Goal: Task Accomplishment & Management: Manage account settings

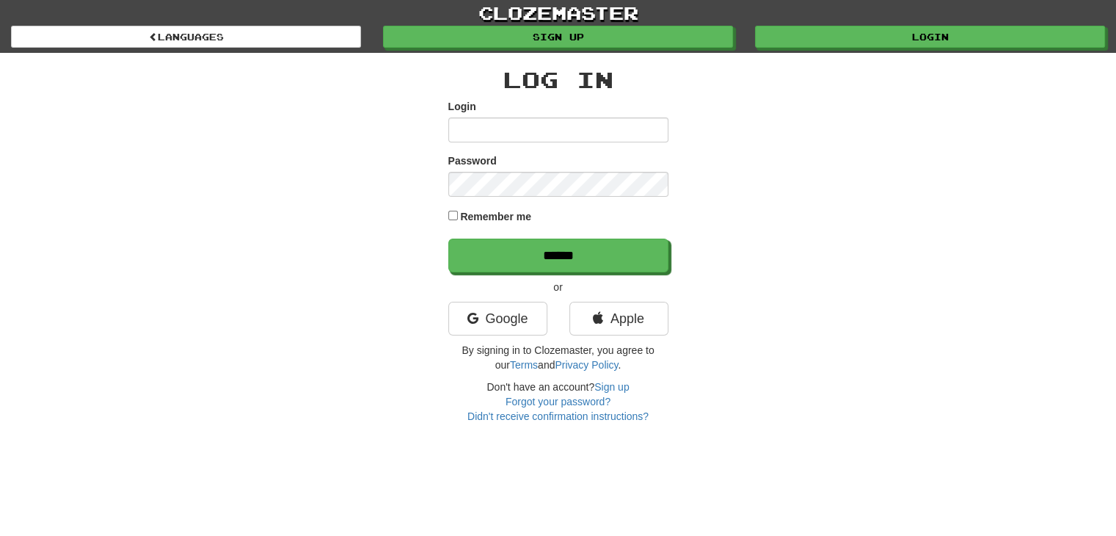
scroll to position [40, 0]
click at [602, 130] on input "Login" at bounding box center [558, 129] width 220 height 25
type input "**********"
click at [448, 239] on input "******" at bounding box center [558, 256] width 220 height 34
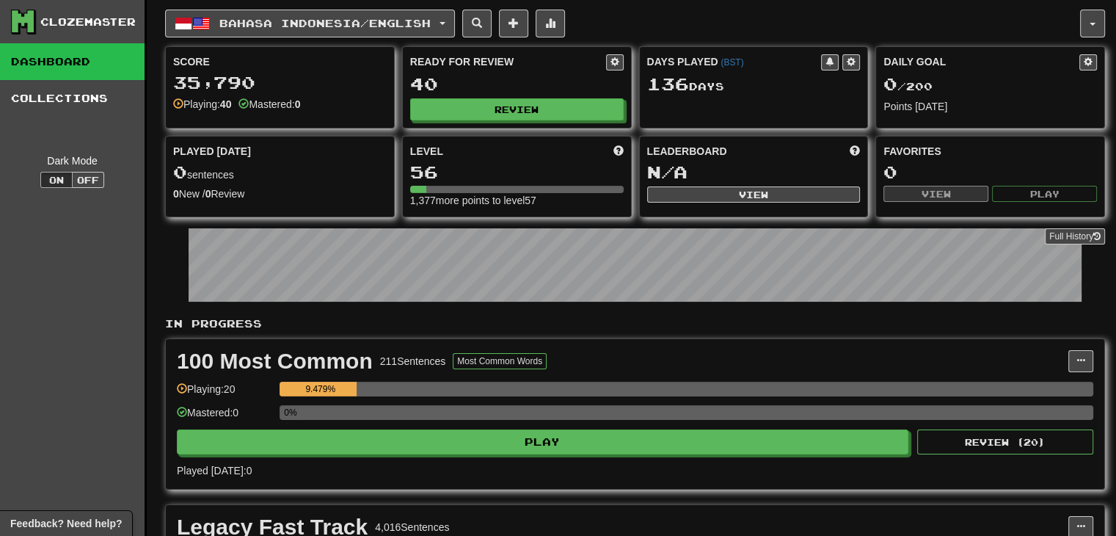
scroll to position [40, 0]
click at [431, 27] on span "Bahasa Indonesia / English" at bounding box center [324, 23] width 211 height 12
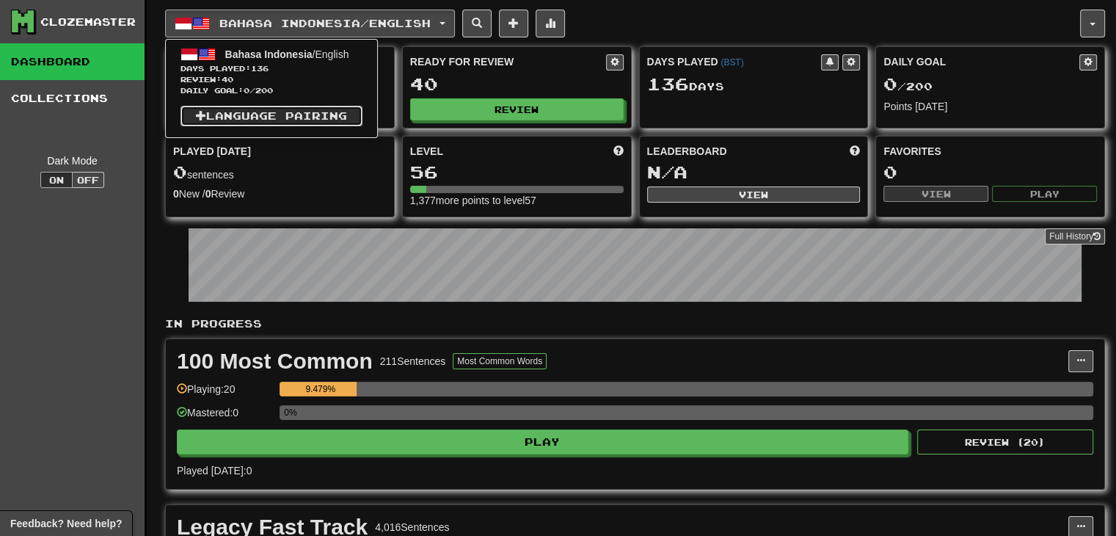
click at [335, 121] on link "Language Pairing" at bounding box center [272, 116] width 182 height 21
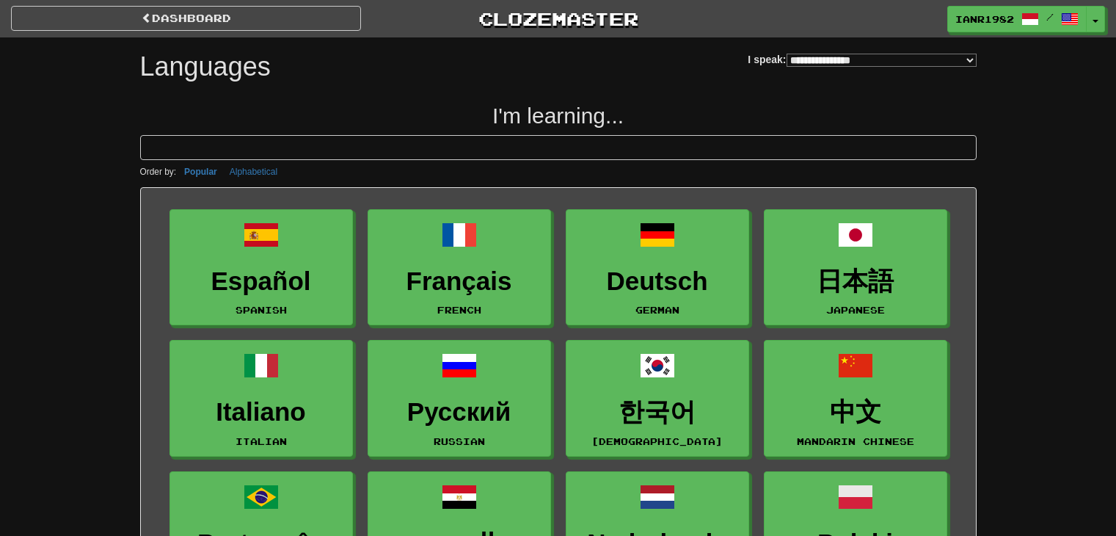
select select "*******"
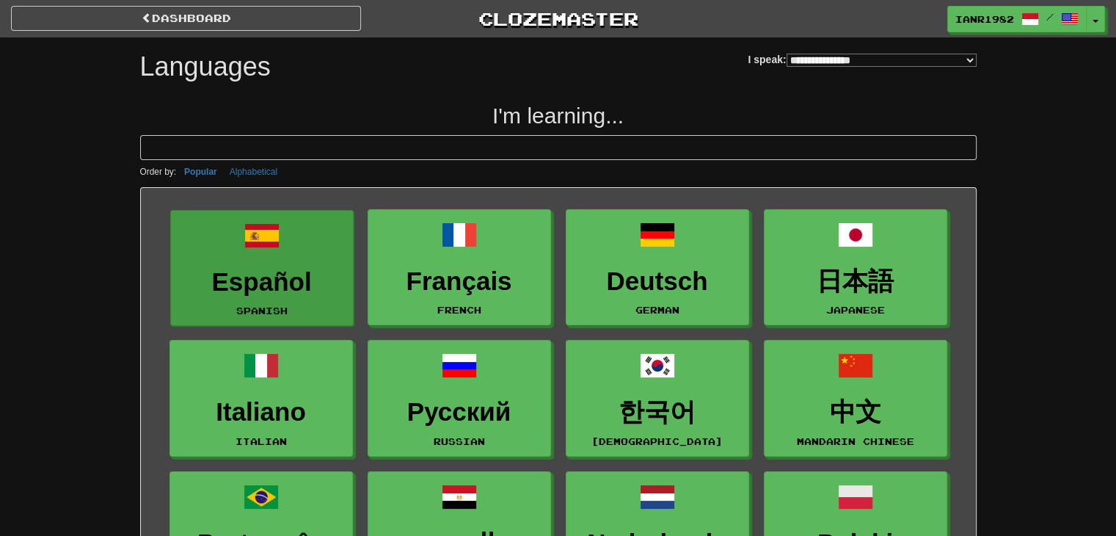
scroll to position [40, 0]
click at [277, 245] on span at bounding box center [261, 235] width 35 height 35
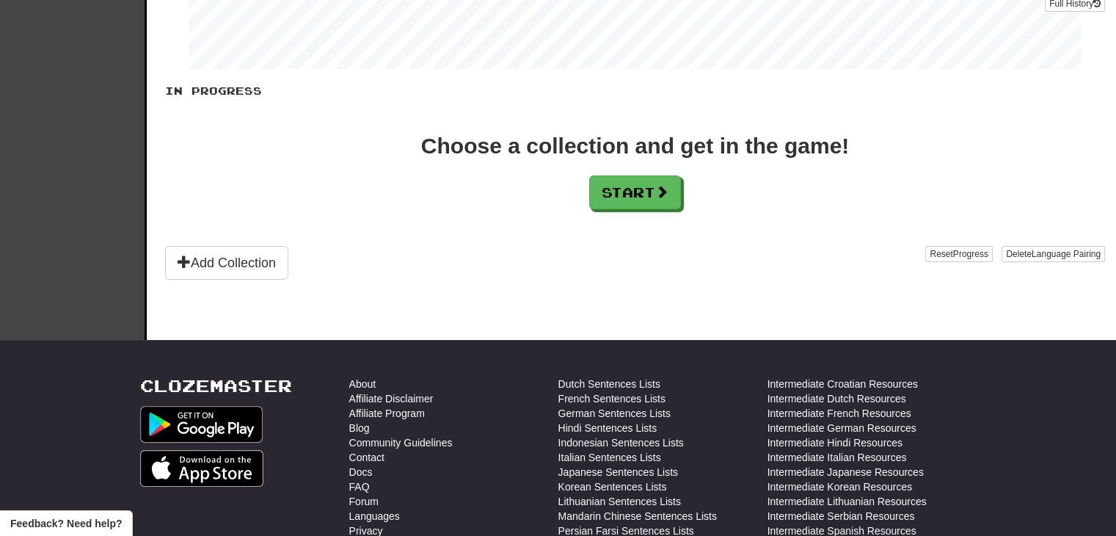
scroll to position [247, 0]
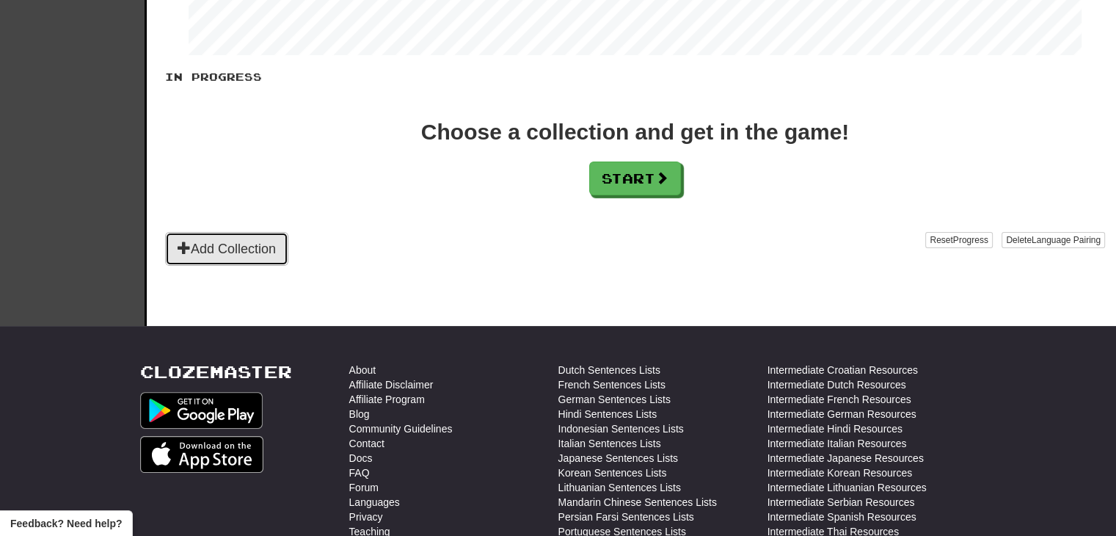
click at [264, 243] on button "Add Collection" at bounding box center [226, 249] width 123 height 34
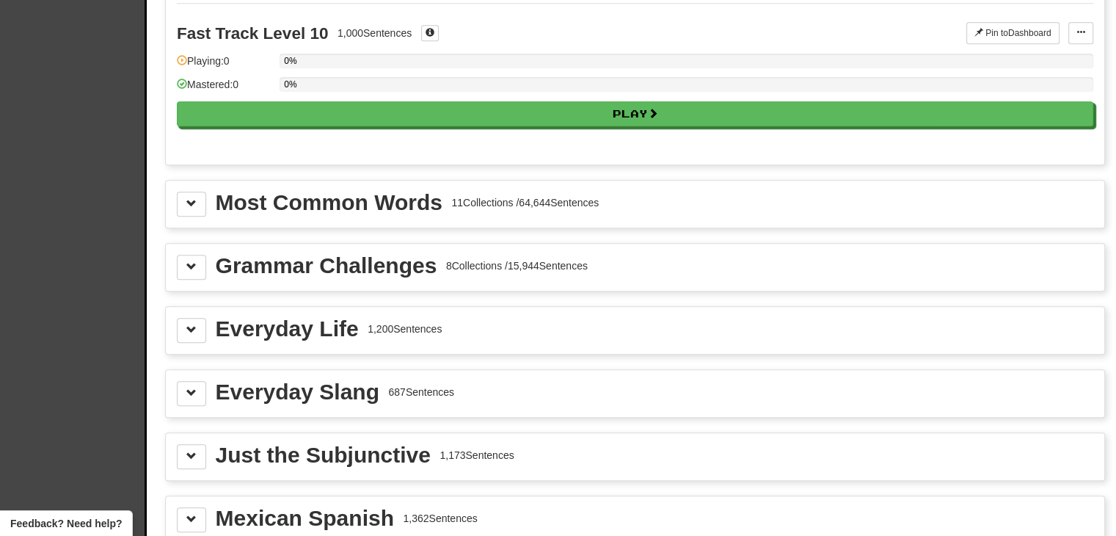
scroll to position [1485, 0]
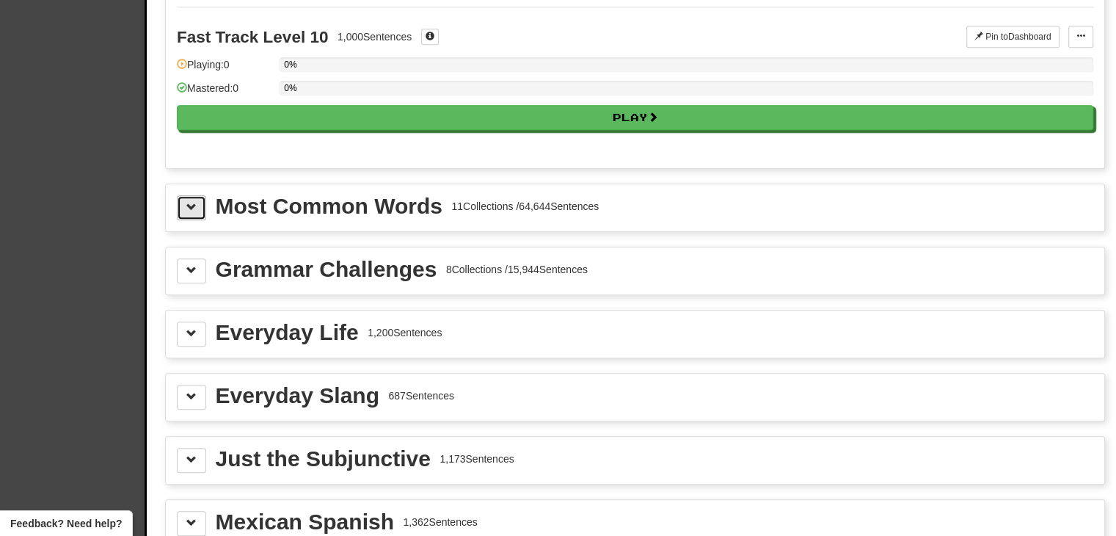
click at [190, 202] on span at bounding box center [191, 207] width 10 height 10
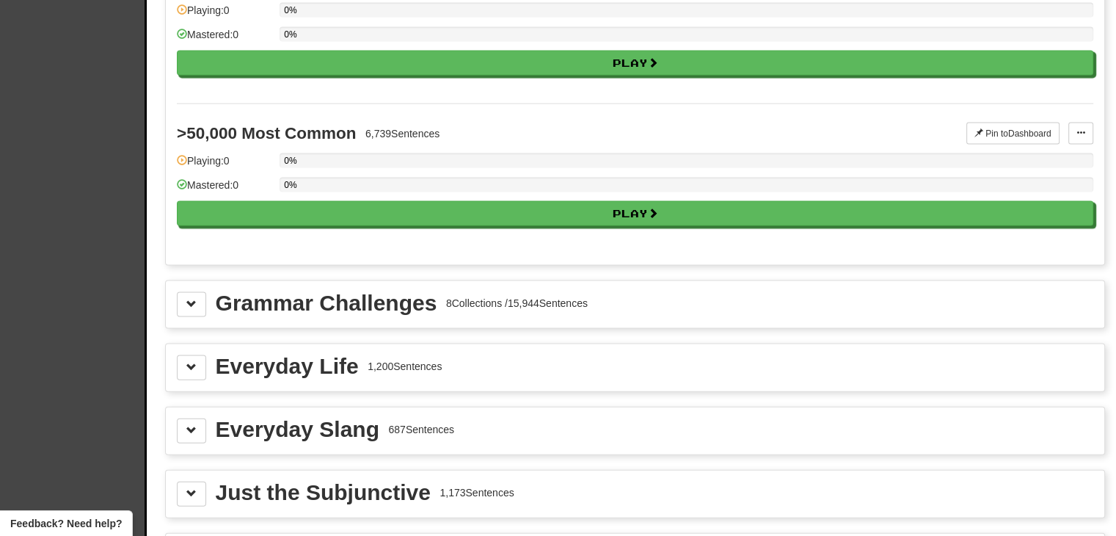
scroll to position [3067, 0]
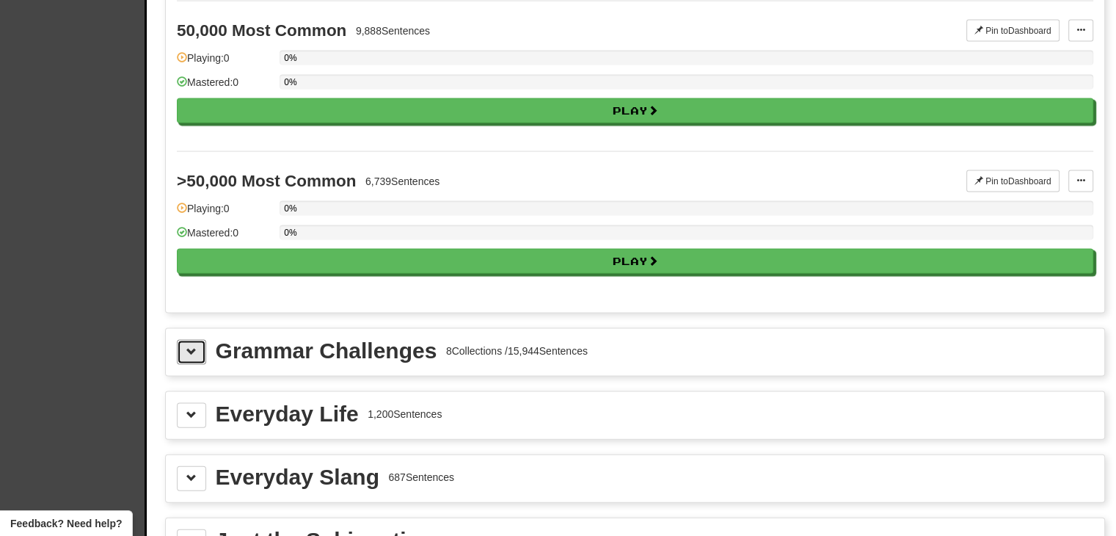
click at [205, 340] on button at bounding box center [191, 352] width 29 height 25
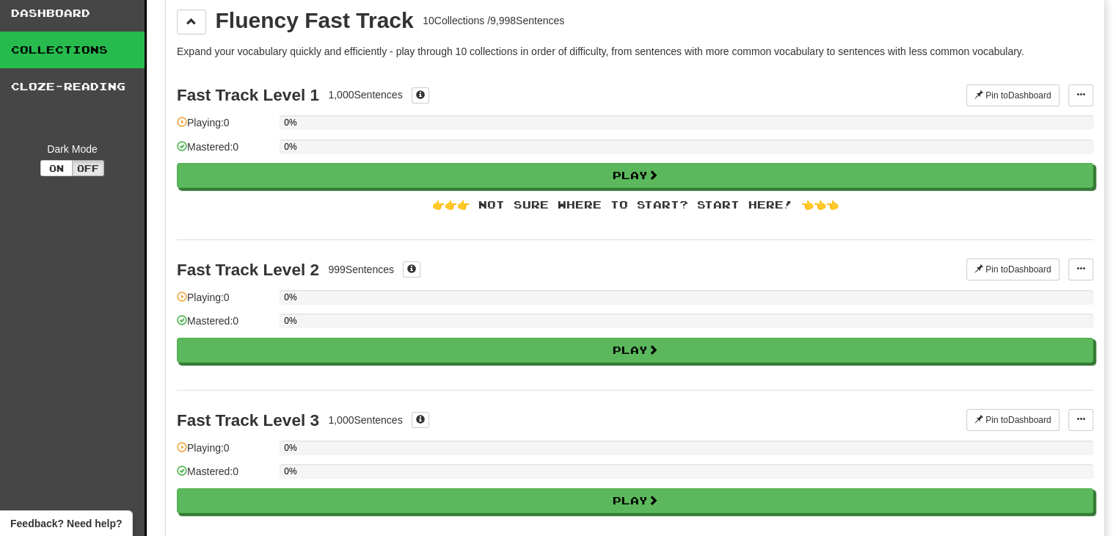
scroll to position [0, 0]
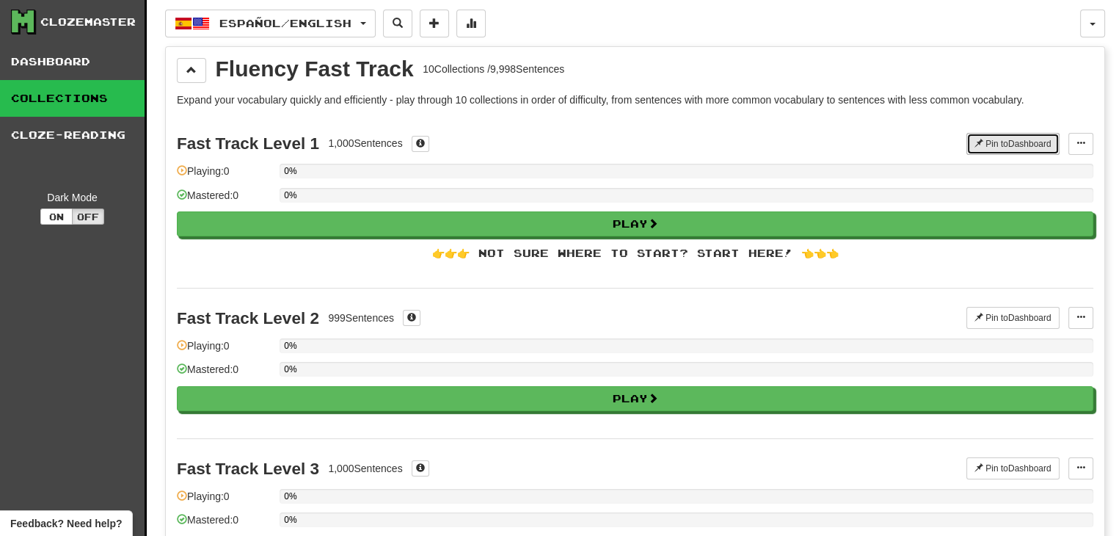
click at [994, 138] on button "Pin to Dashboard" at bounding box center [1013, 144] width 93 height 22
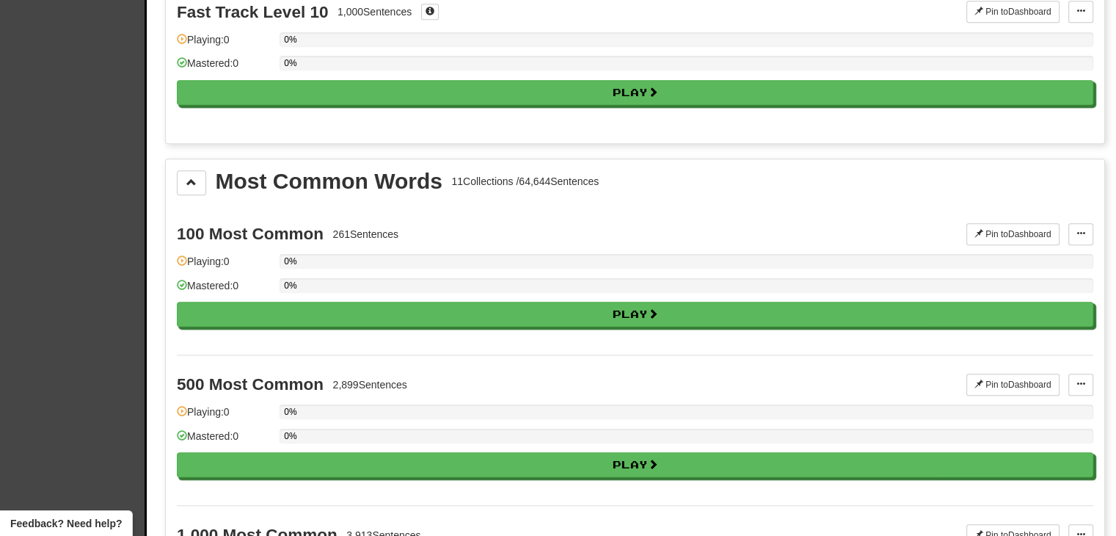
scroll to position [1516, 0]
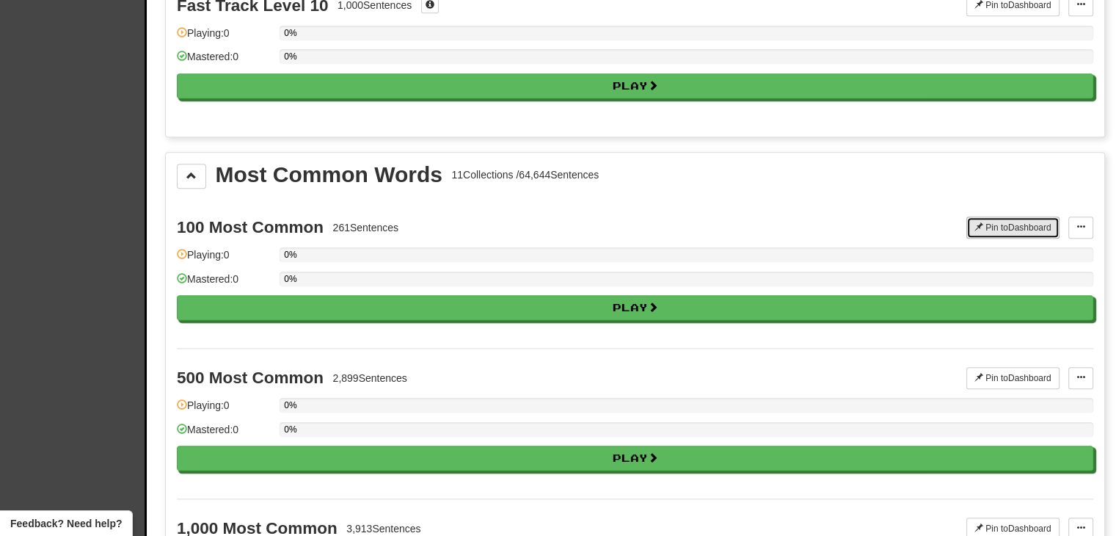
click at [1011, 217] on button "Pin to Dashboard" at bounding box center [1013, 228] width 93 height 22
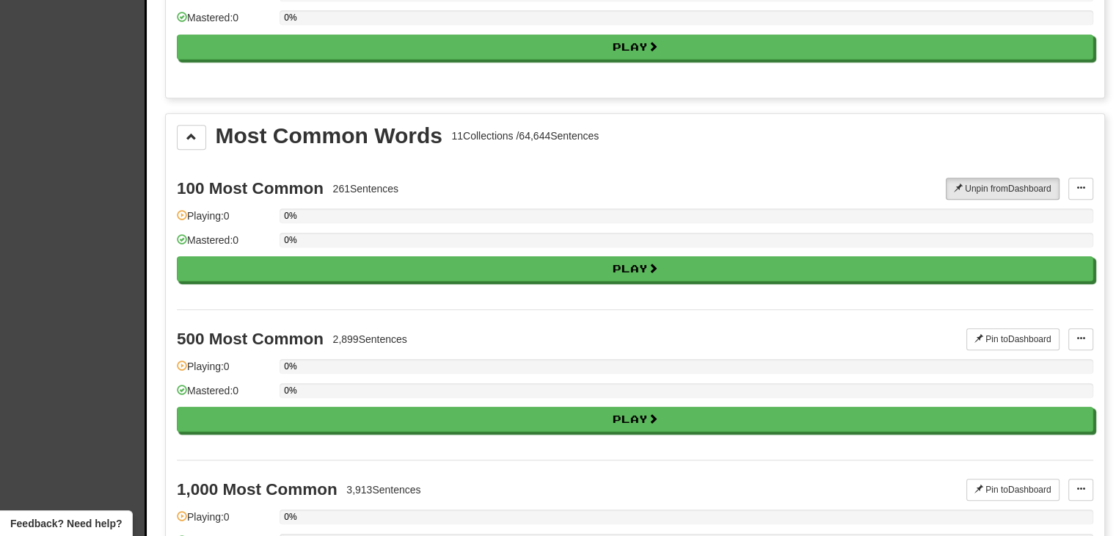
scroll to position [1595, 0]
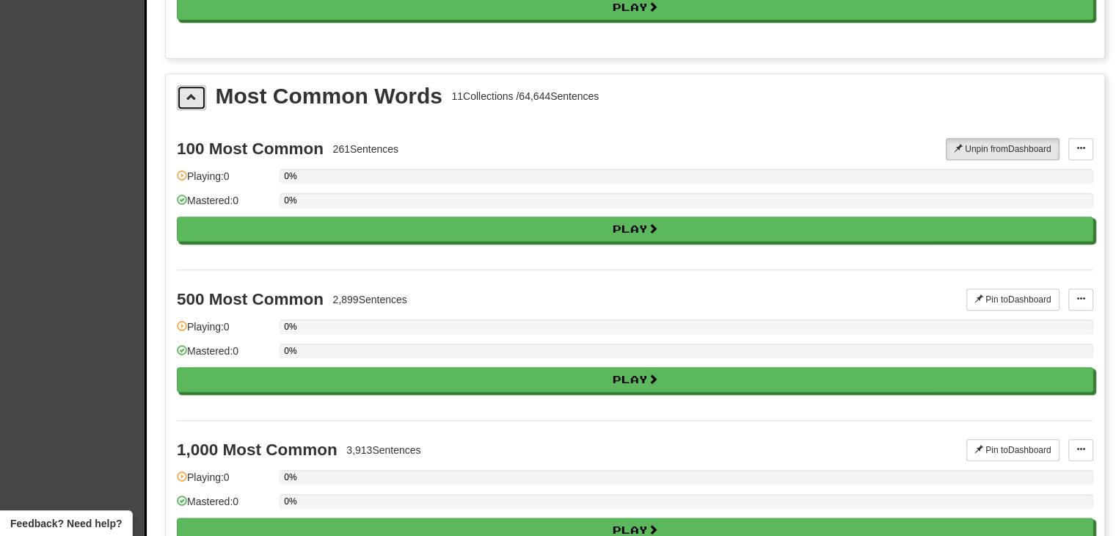
click at [182, 90] on button at bounding box center [191, 97] width 29 height 25
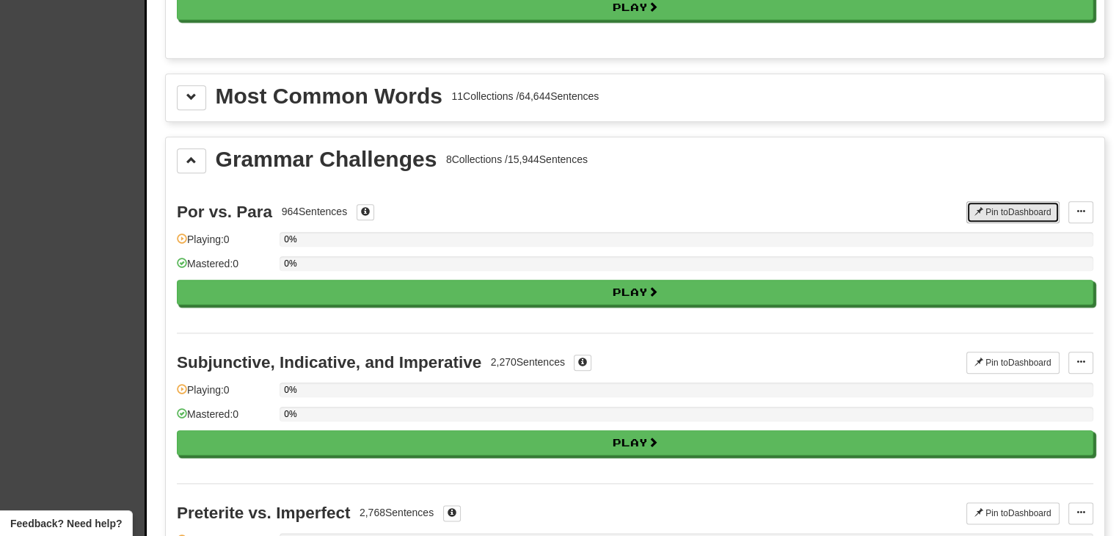
click at [998, 203] on button "Pin to Dashboard" at bounding box center [1013, 212] width 93 height 22
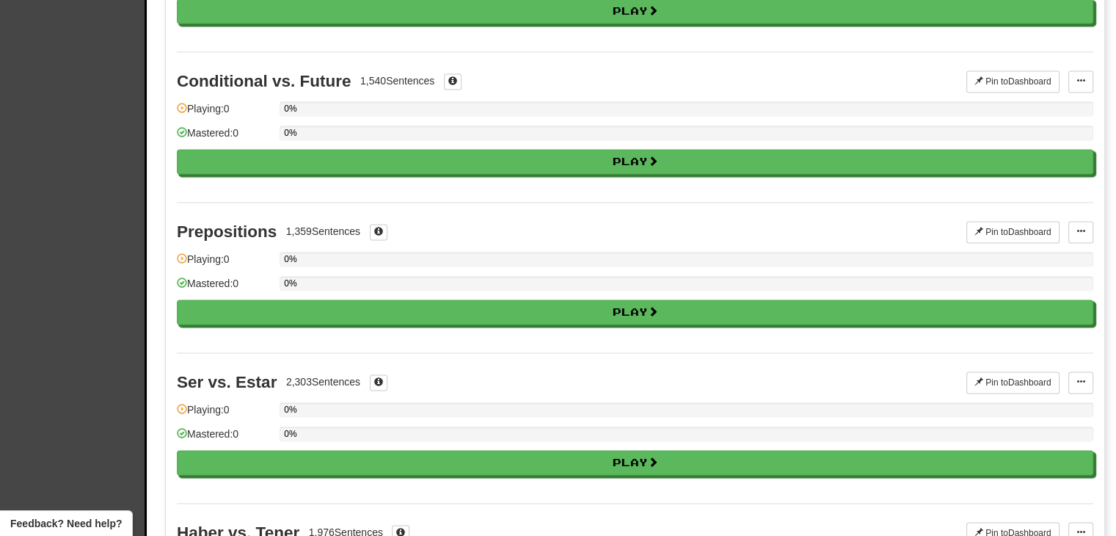
scroll to position [2181, 0]
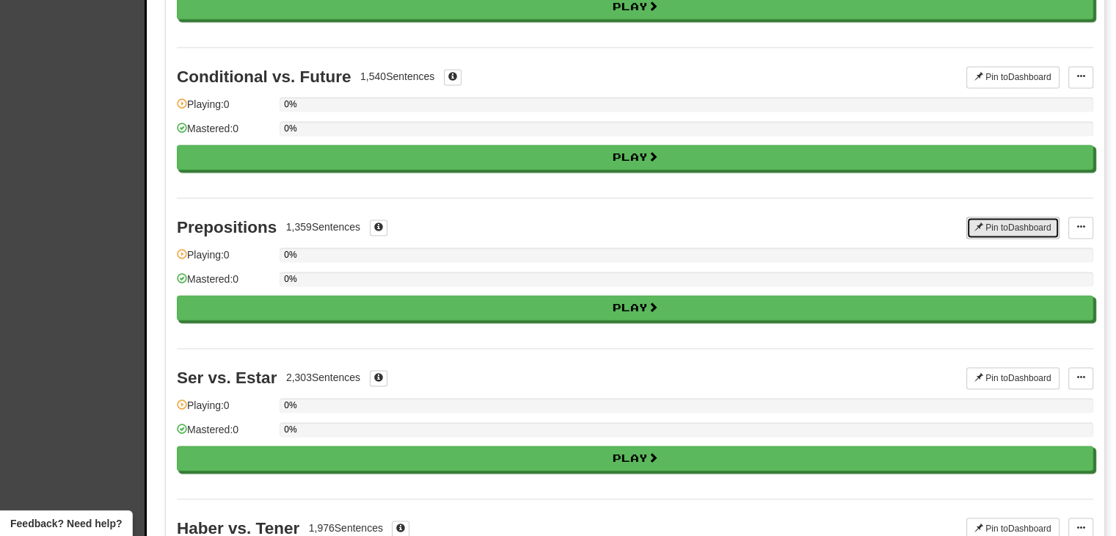
click at [1006, 217] on button "Pin to Dashboard" at bounding box center [1013, 228] width 93 height 22
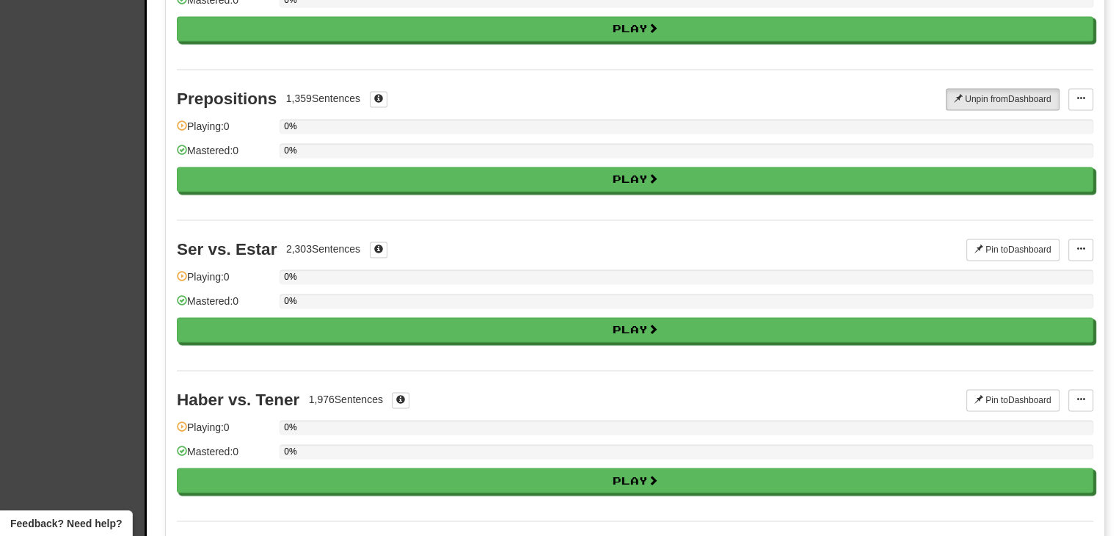
scroll to position [2314, 0]
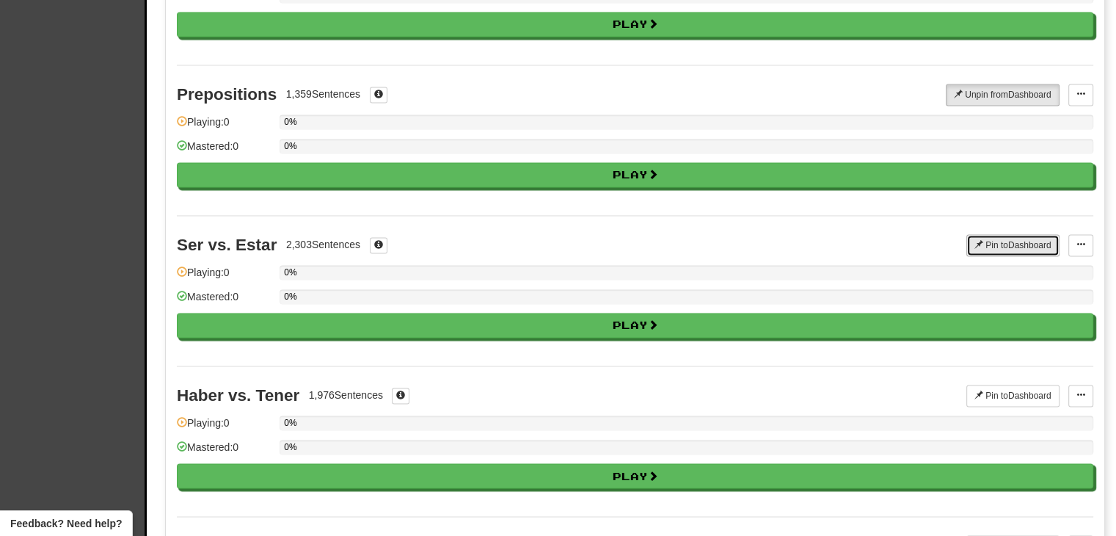
click at [1014, 234] on button "Pin to Dashboard" at bounding box center [1013, 245] width 93 height 22
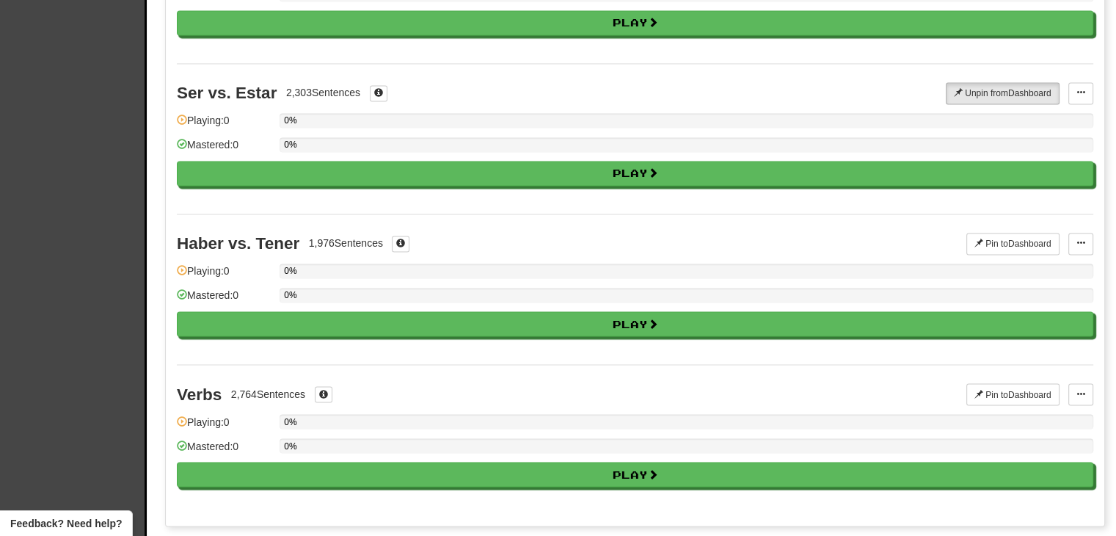
scroll to position [2485, 0]
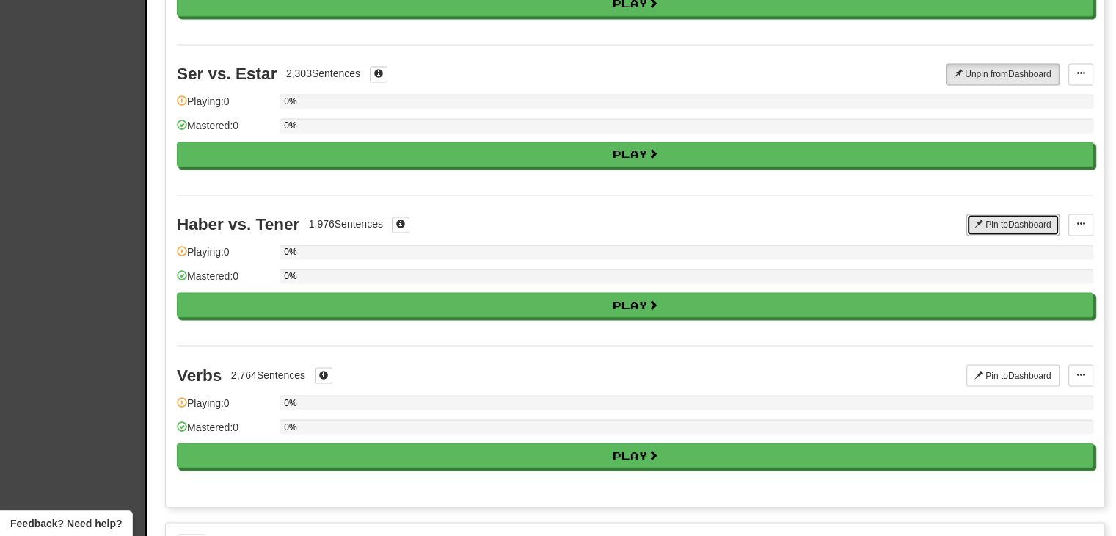
click at [1022, 214] on button "Pin to Dashboard" at bounding box center [1013, 225] width 93 height 22
drag, startPoint x: 1022, startPoint y: 356, endPoint x: 1121, endPoint y: 350, distance: 99.3
click at [1022, 364] on button "Pin to Dashboard" at bounding box center [1013, 375] width 93 height 22
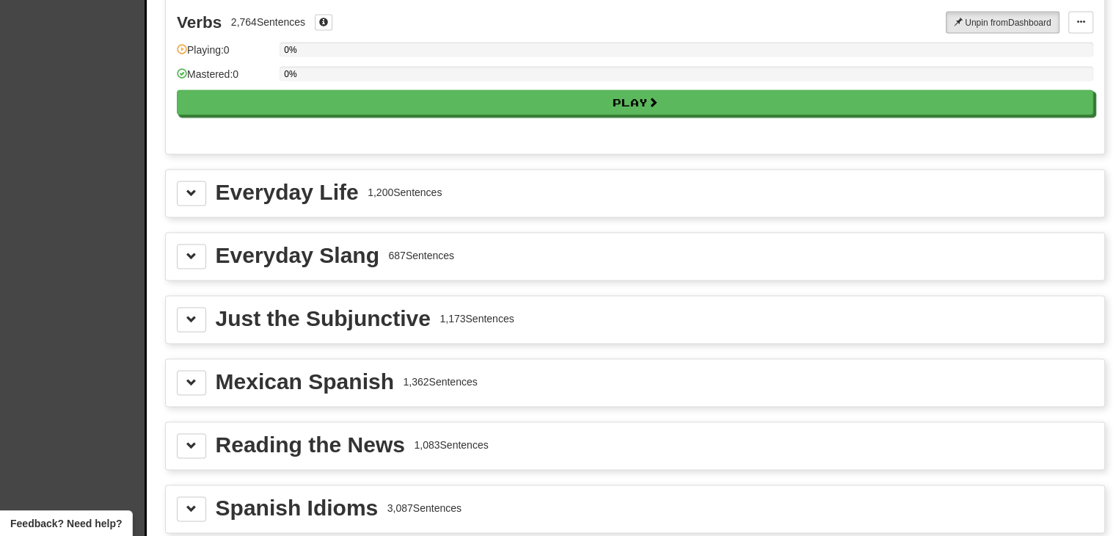
scroll to position [2823, 0]
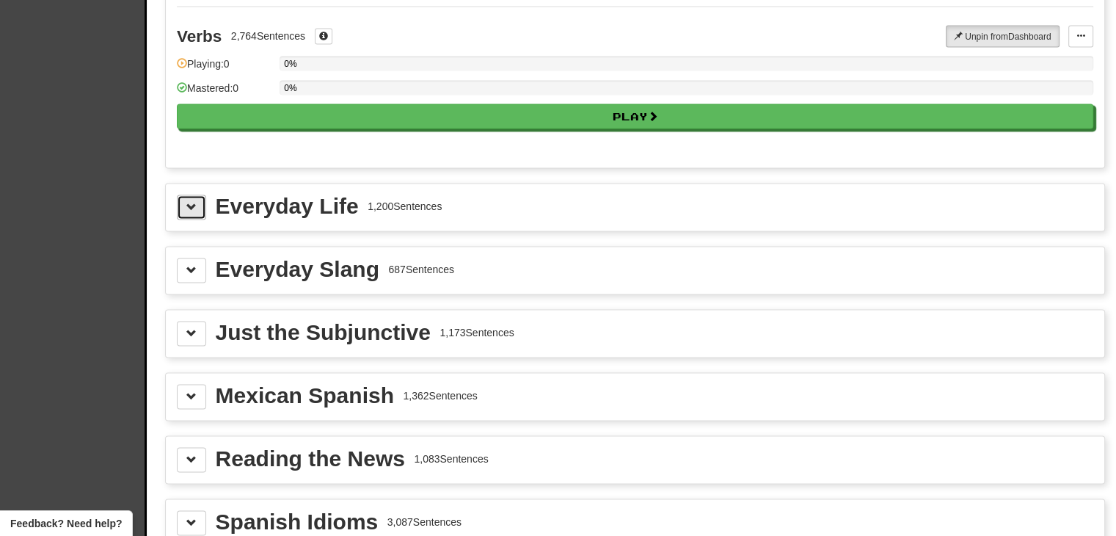
click at [196, 202] on span at bounding box center [191, 207] width 10 height 10
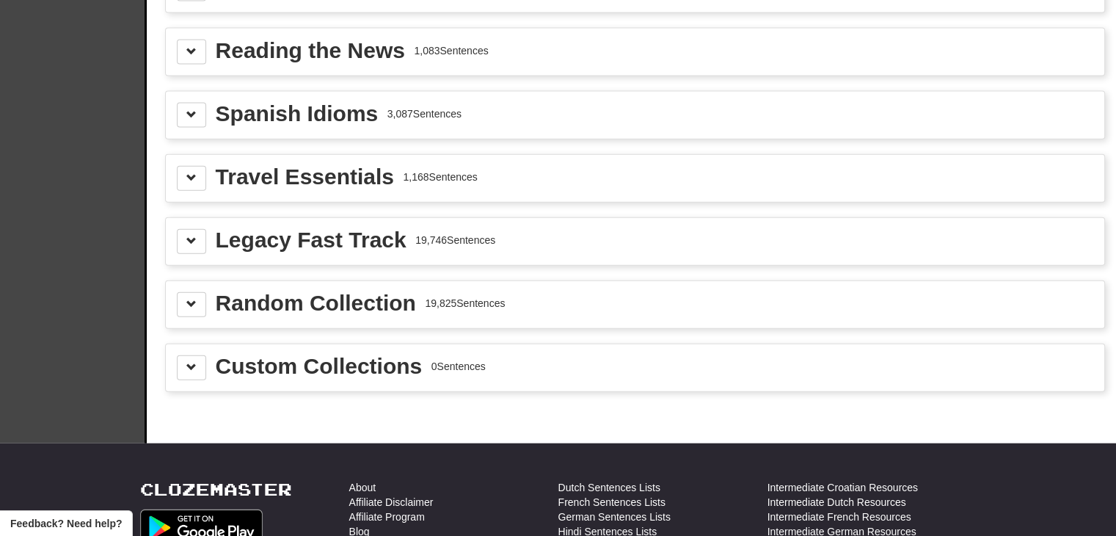
scroll to position [3358, 0]
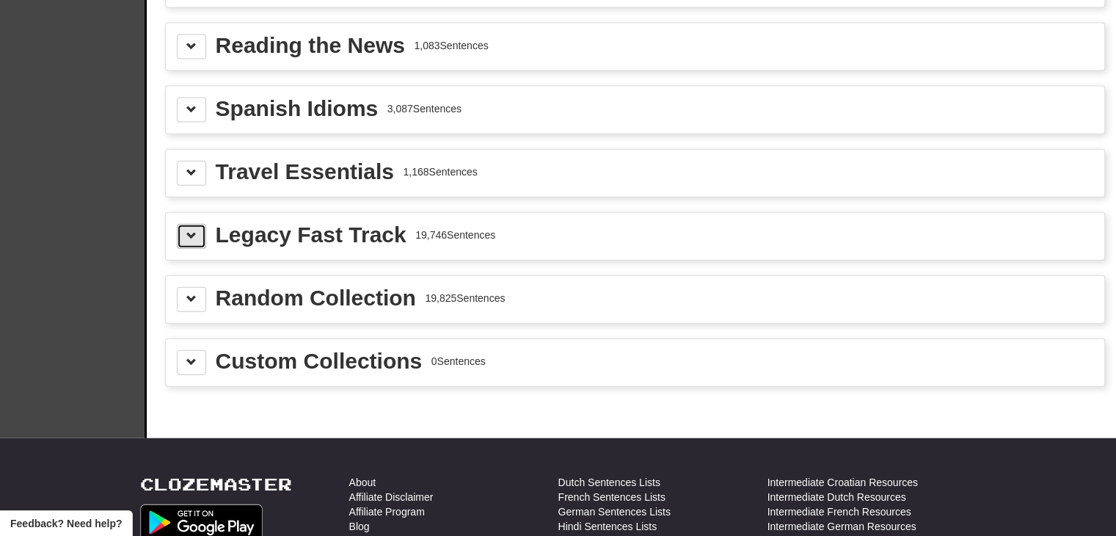
click at [191, 230] on span at bounding box center [191, 235] width 10 height 10
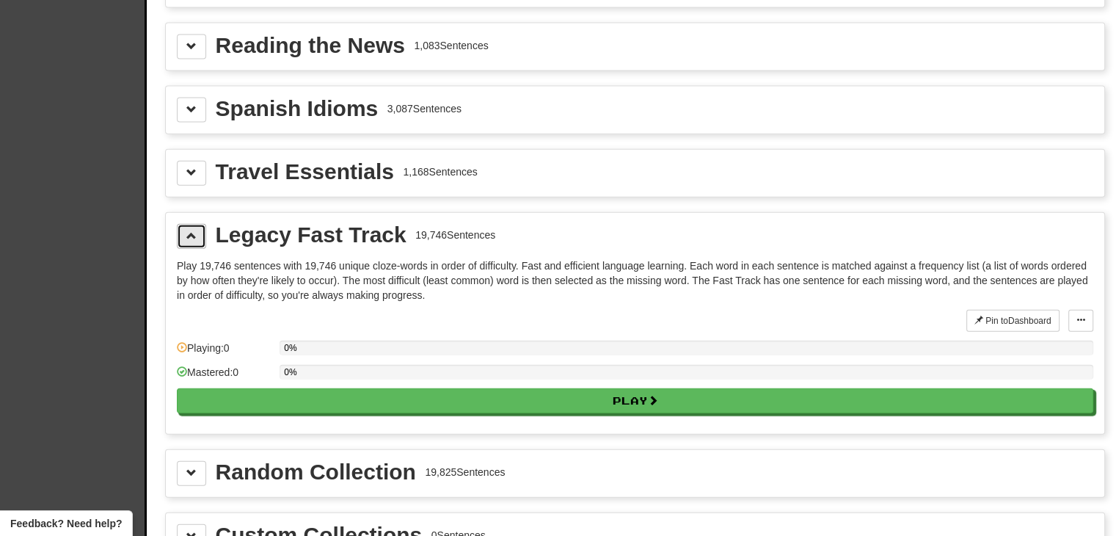
click at [190, 230] on span at bounding box center [191, 235] width 10 height 10
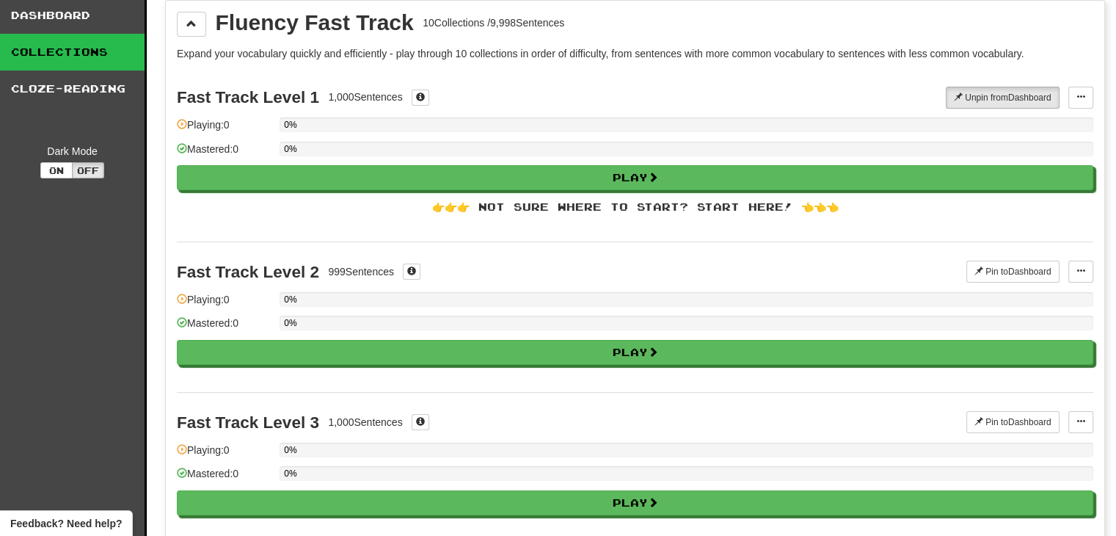
scroll to position [0, 0]
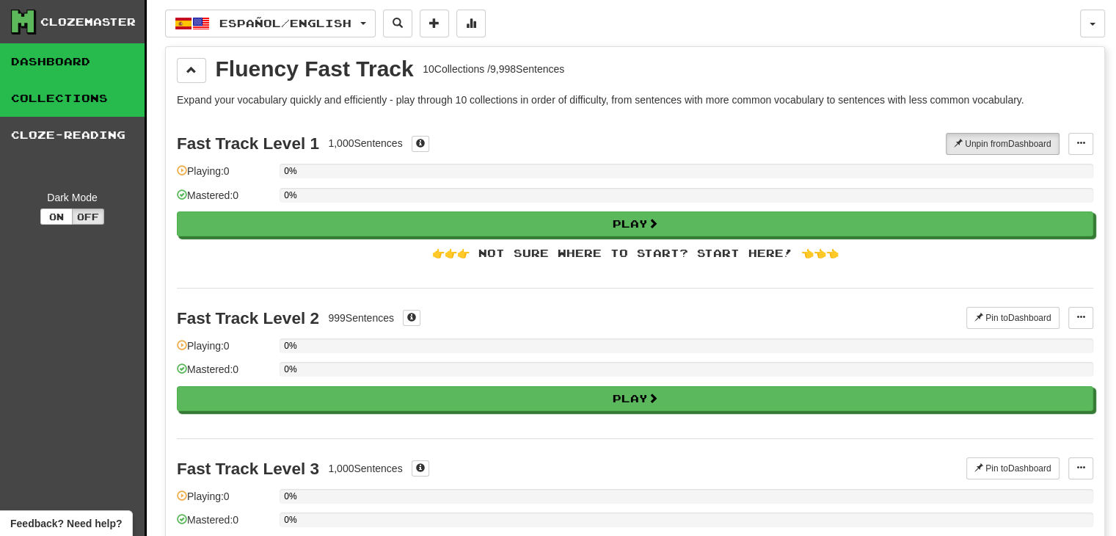
click at [47, 51] on link "Dashboard" at bounding box center [72, 61] width 145 height 37
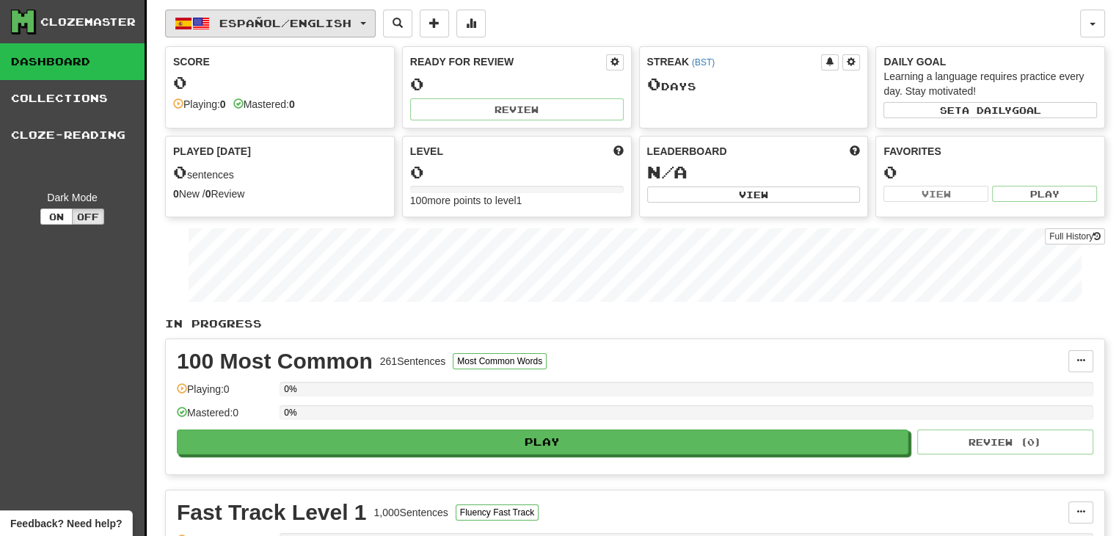
click at [319, 26] on span "Español / English" at bounding box center [285, 23] width 132 height 12
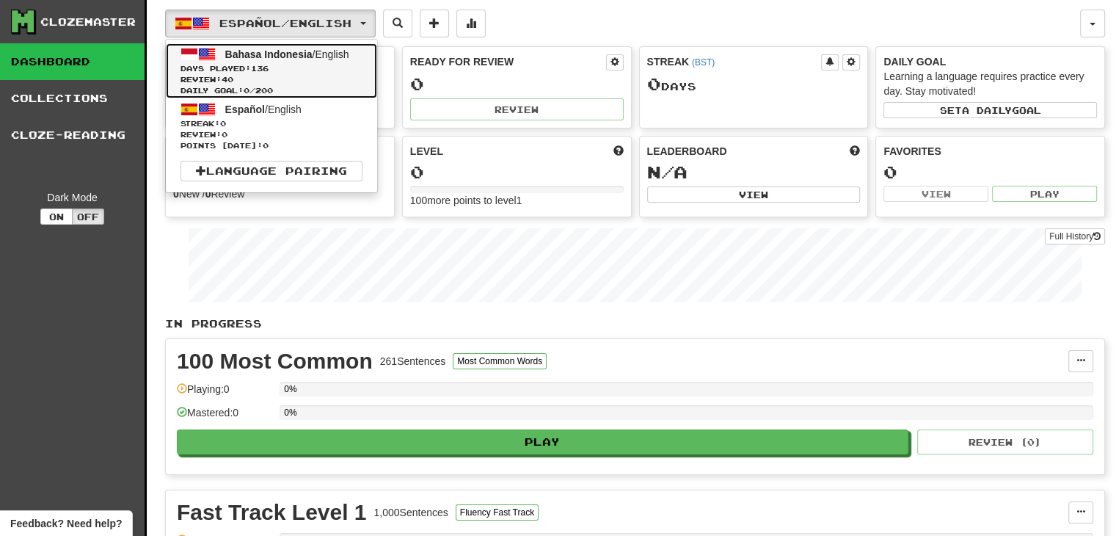
click at [281, 64] on span "Days Played: 136" at bounding box center [272, 68] width 182 height 11
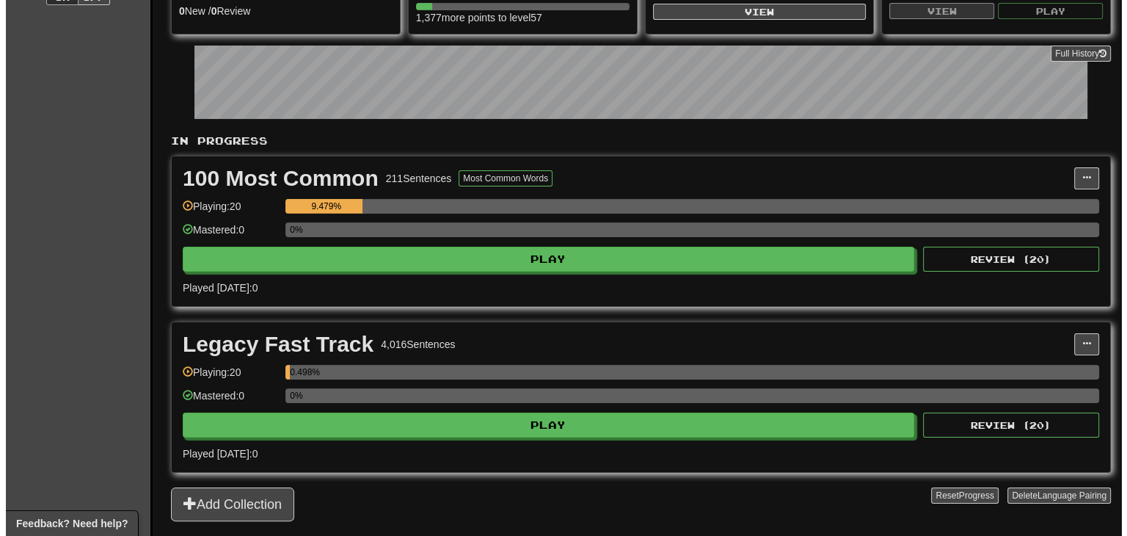
scroll to position [173, 0]
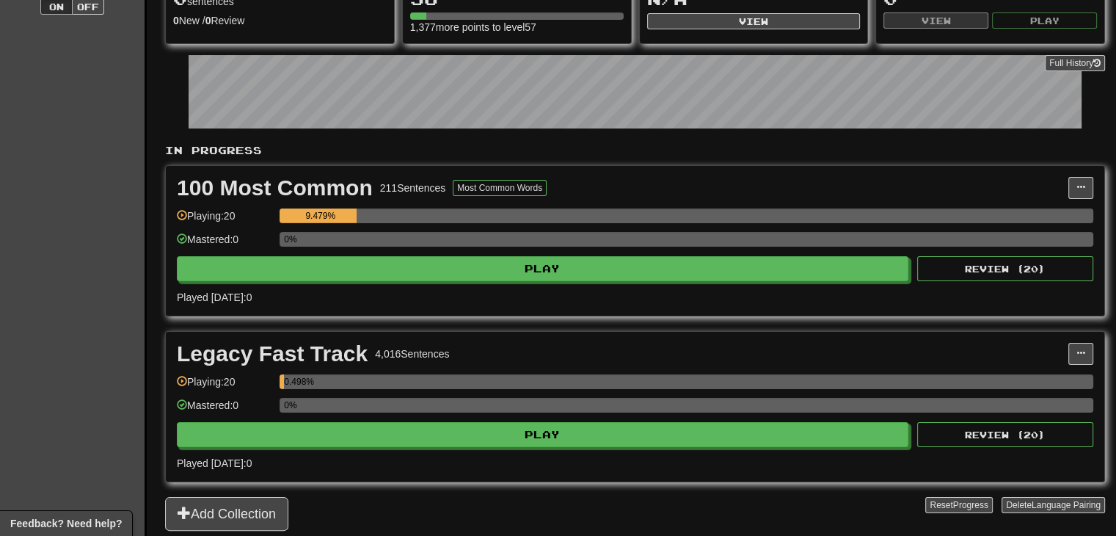
drag, startPoint x: 1127, startPoint y: 189, endPoint x: 1121, endPoint y: 261, distance: 72.8
click at [1075, 189] on button at bounding box center [1081, 188] width 25 height 22
click at [1021, 218] on link "Manage Sentences" at bounding box center [1017, 214] width 152 height 19
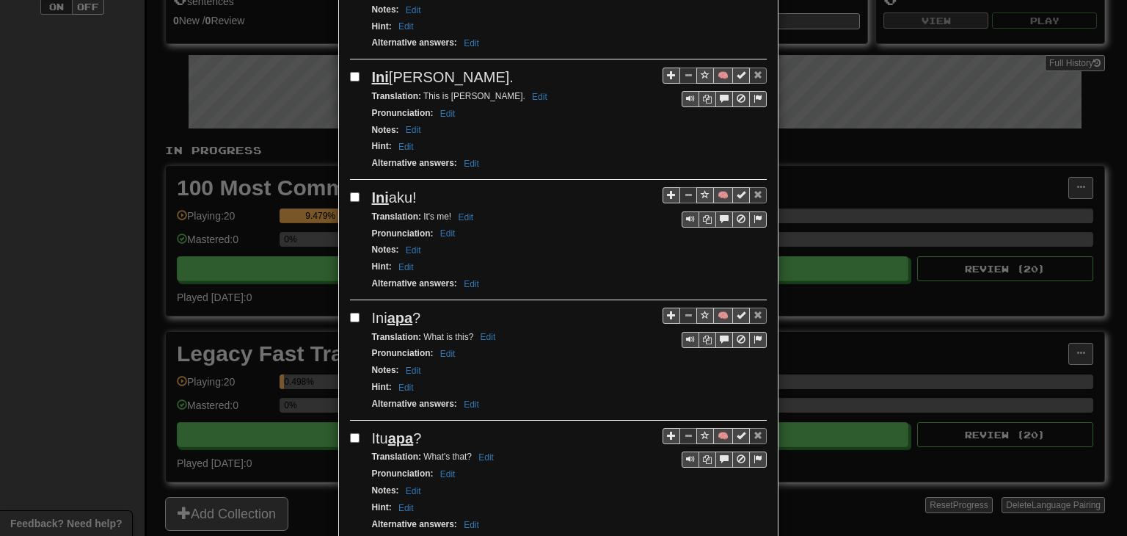
scroll to position [2204, 0]
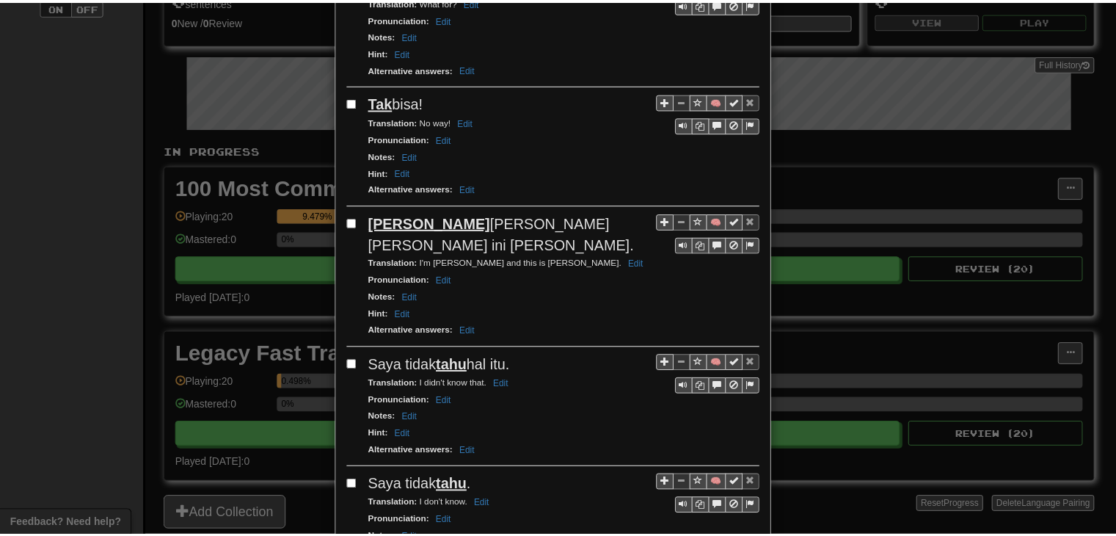
scroll to position [0, 0]
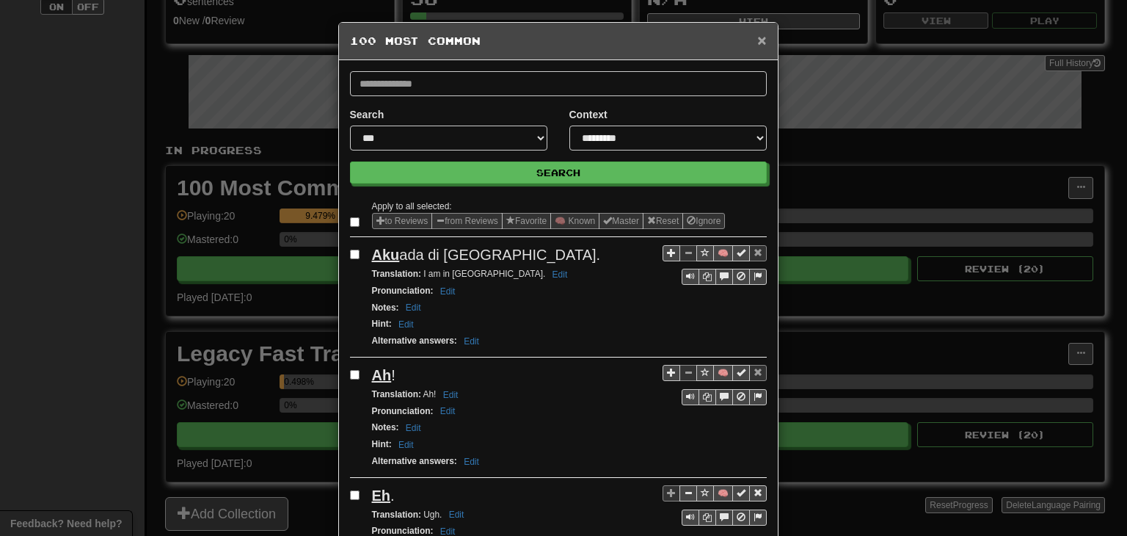
click at [759, 38] on span "×" at bounding box center [761, 40] width 9 height 17
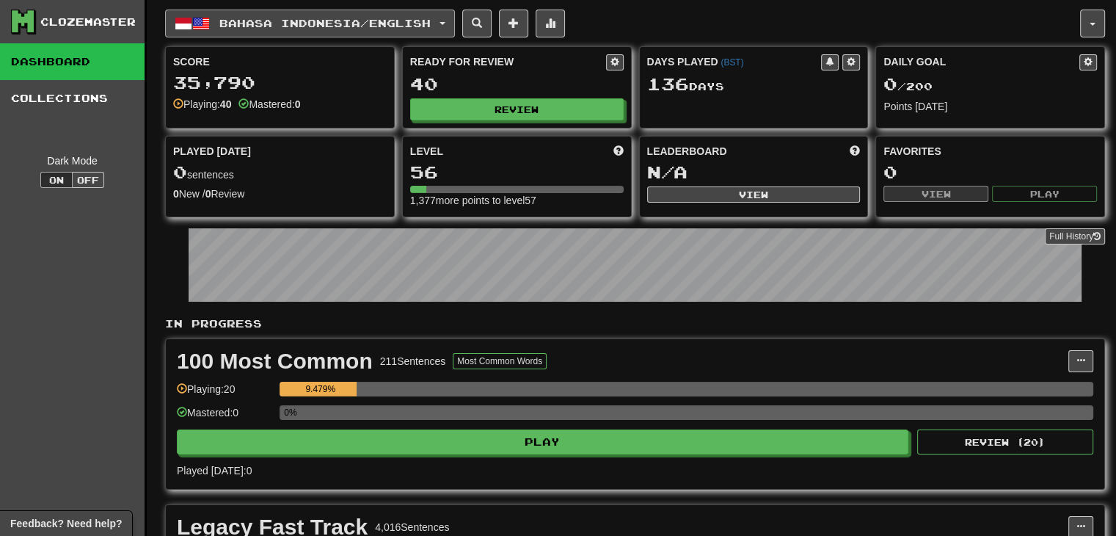
click at [317, 27] on span "Bahasa Indonesia / English" at bounding box center [324, 23] width 211 height 12
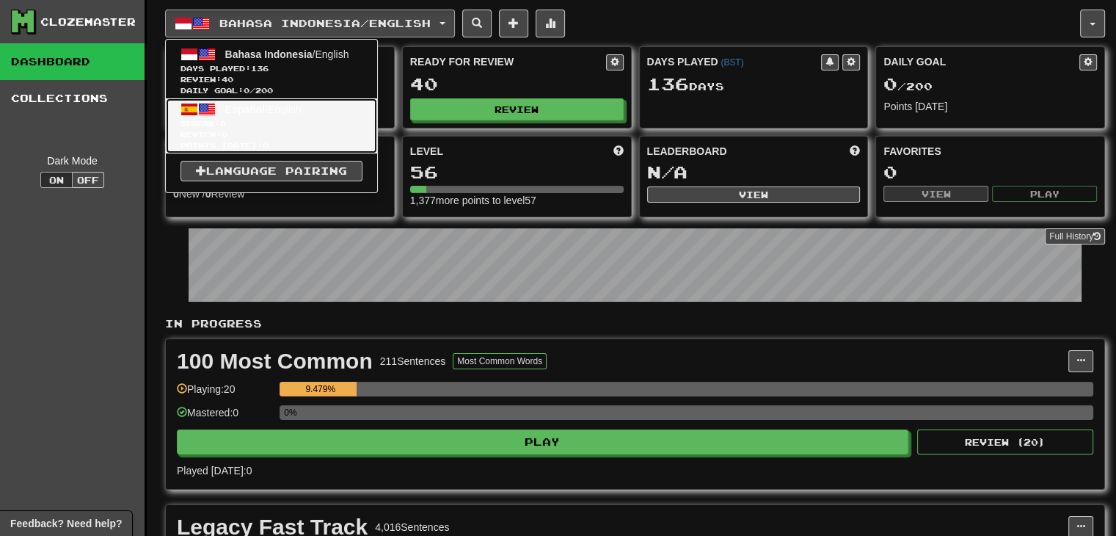
click at [285, 123] on span "Streak: 0" at bounding box center [272, 123] width 182 height 11
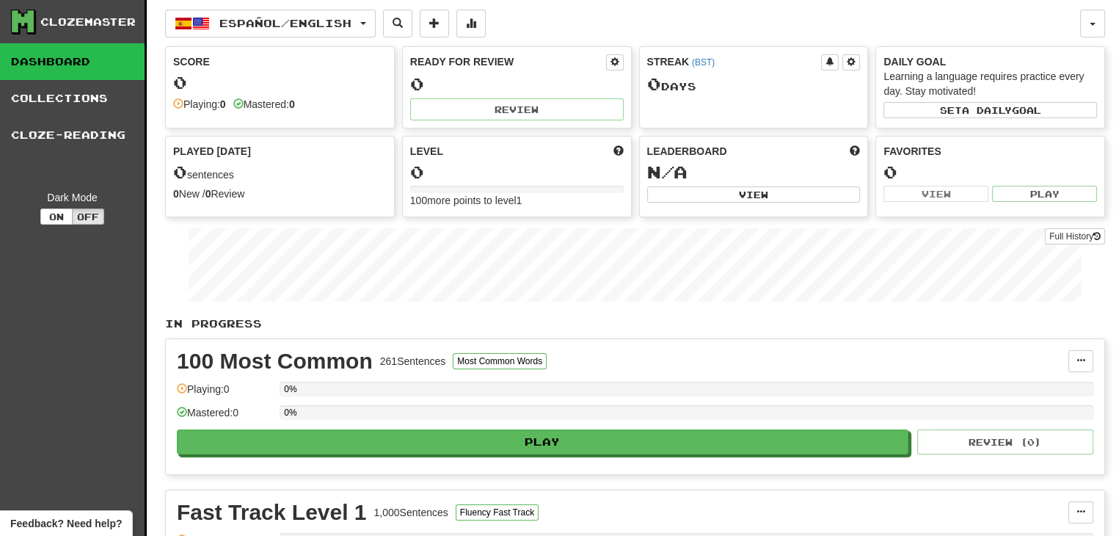
scroll to position [40, 0]
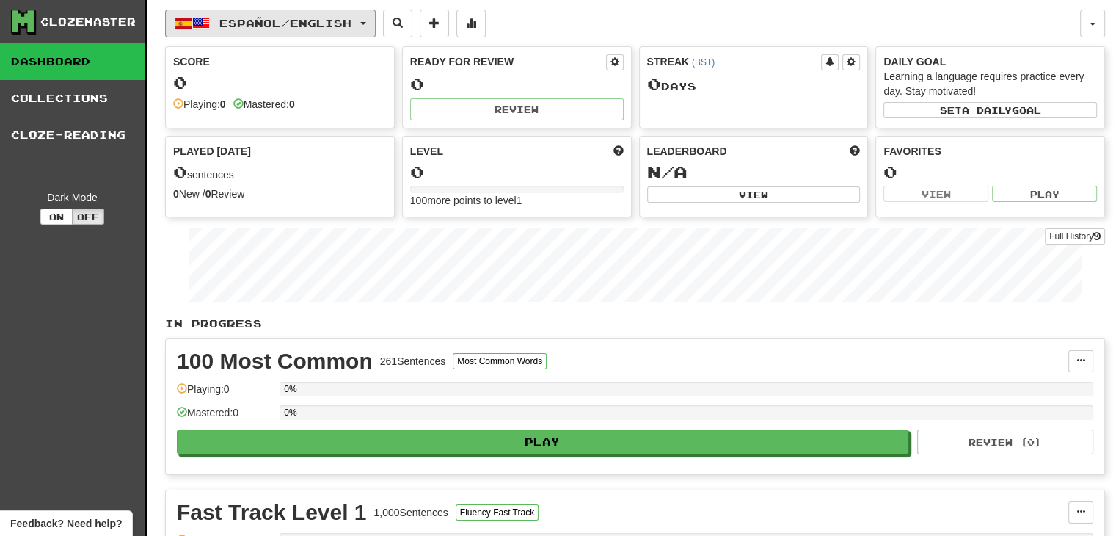
drag, startPoint x: 358, startPoint y: 19, endPoint x: 342, endPoint y: 39, distance: 25.6
click at [352, 20] on span "Español / English" at bounding box center [285, 23] width 132 height 12
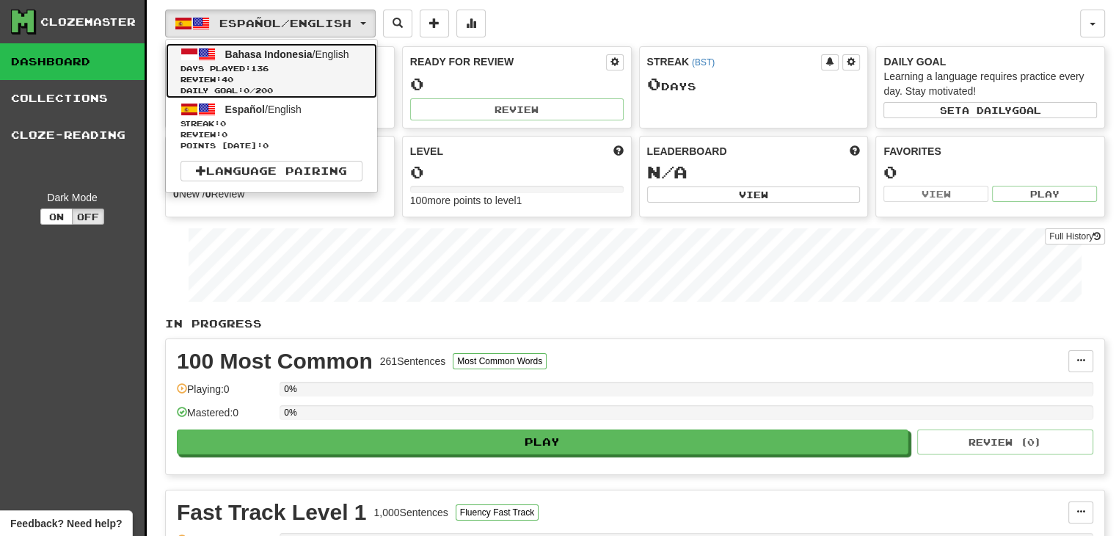
click at [325, 62] on link "Bahasa Indonesia / English Days Played: 136 Review: 40 Daily Goal: 0 / 200" at bounding box center [271, 70] width 211 height 55
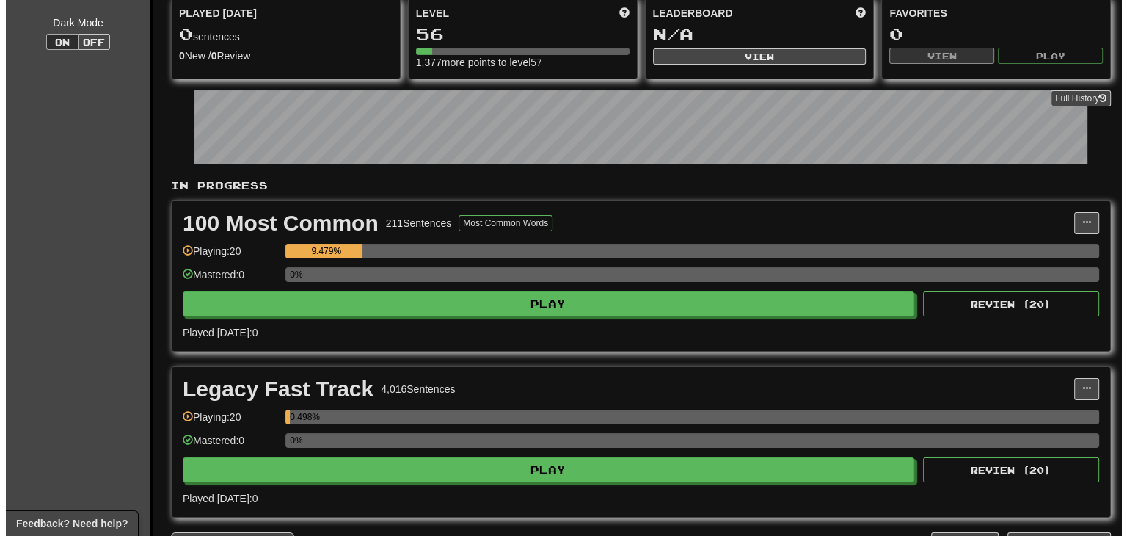
scroll to position [192, 0]
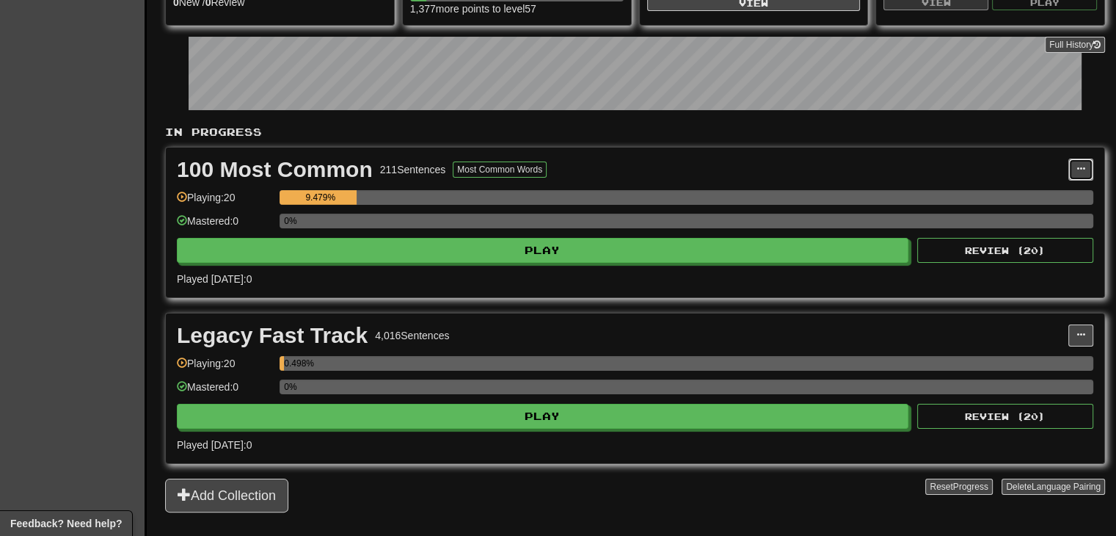
click at [1091, 168] on button at bounding box center [1081, 170] width 25 height 22
click at [1020, 190] on span "Manage Sentences" at bounding box center [1019, 196] width 89 height 12
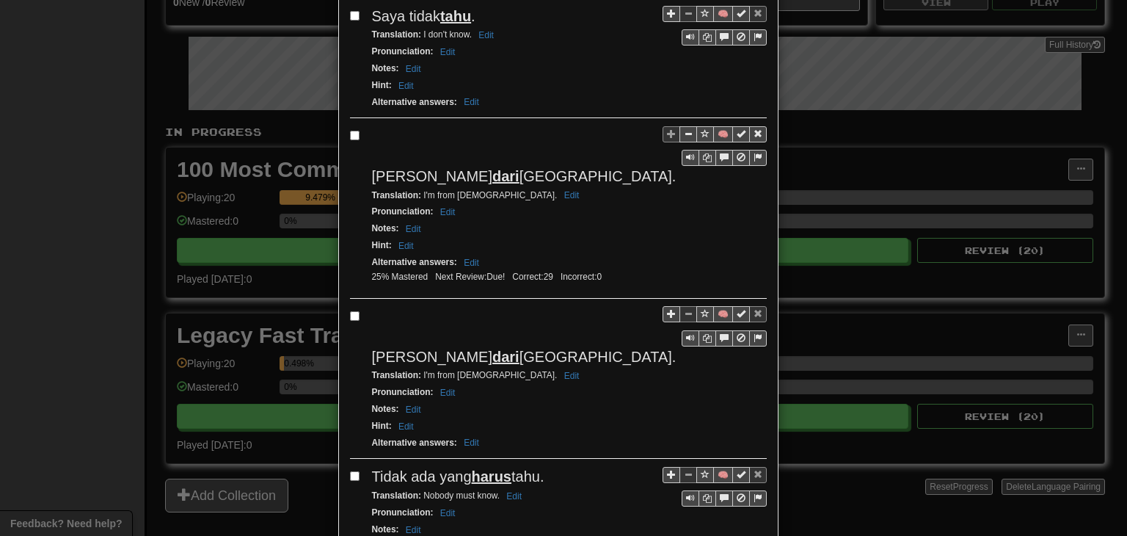
scroll to position [2200, 0]
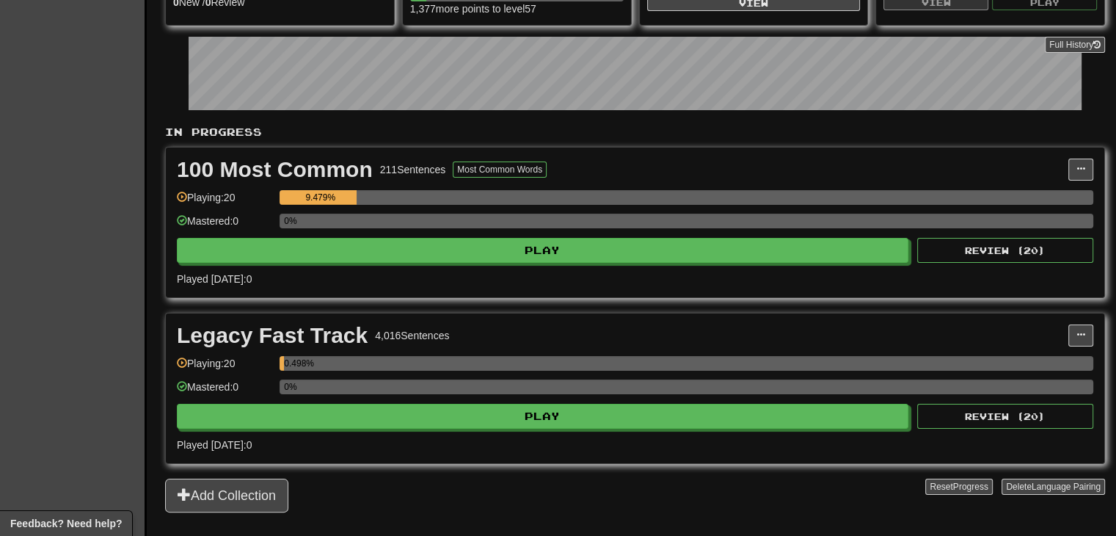
click at [1087, 178] on div "100 Most Common 211 Sentences Most Common Words Manage Sentences Unpin from Das…" at bounding box center [635, 223] width 939 height 150
click at [1083, 164] on span at bounding box center [1081, 168] width 9 height 9
click at [1013, 194] on span "Manage Sentences" at bounding box center [1019, 196] width 89 height 12
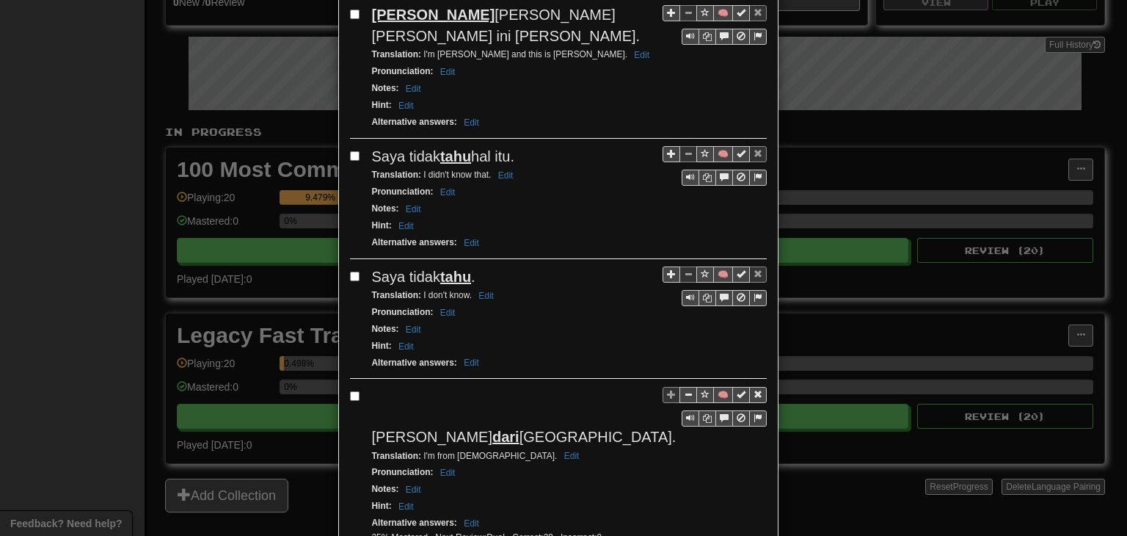
scroll to position [2204, 0]
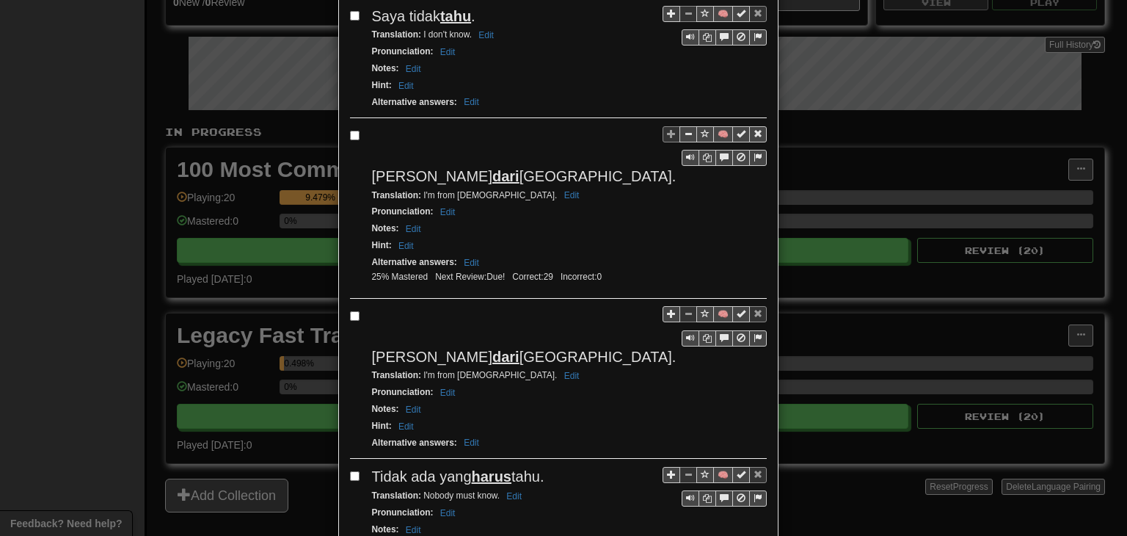
drag, startPoint x: 367, startPoint y: 483, endPoint x: 619, endPoint y: 101, distance: 458.2
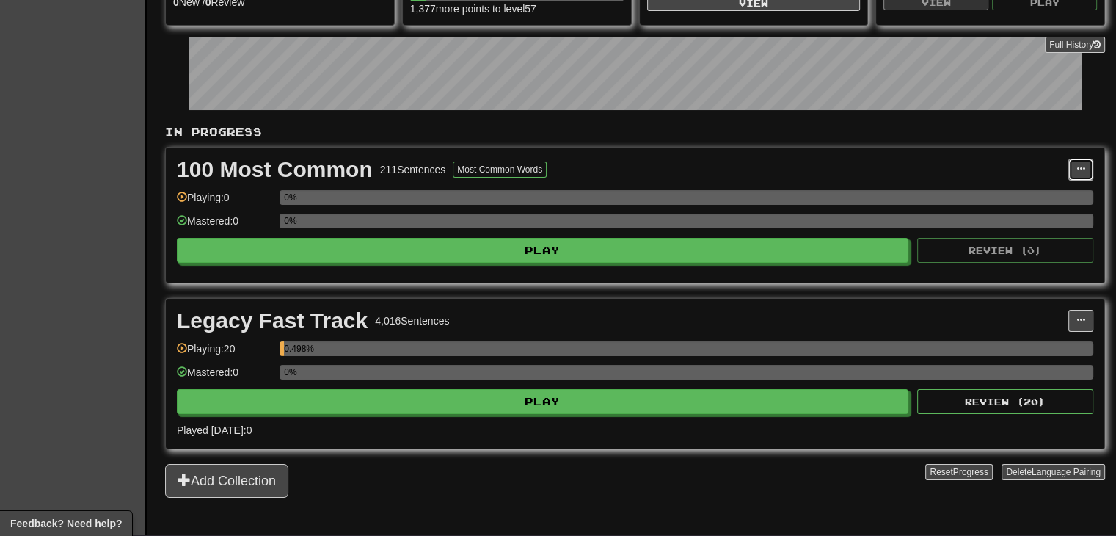
click at [1077, 171] on span at bounding box center [1081, 168] width 9 height 9
click at [1045, 223] on span "Unpin from Dashboard" at bounding box center [1026, 229] width 103 height 12
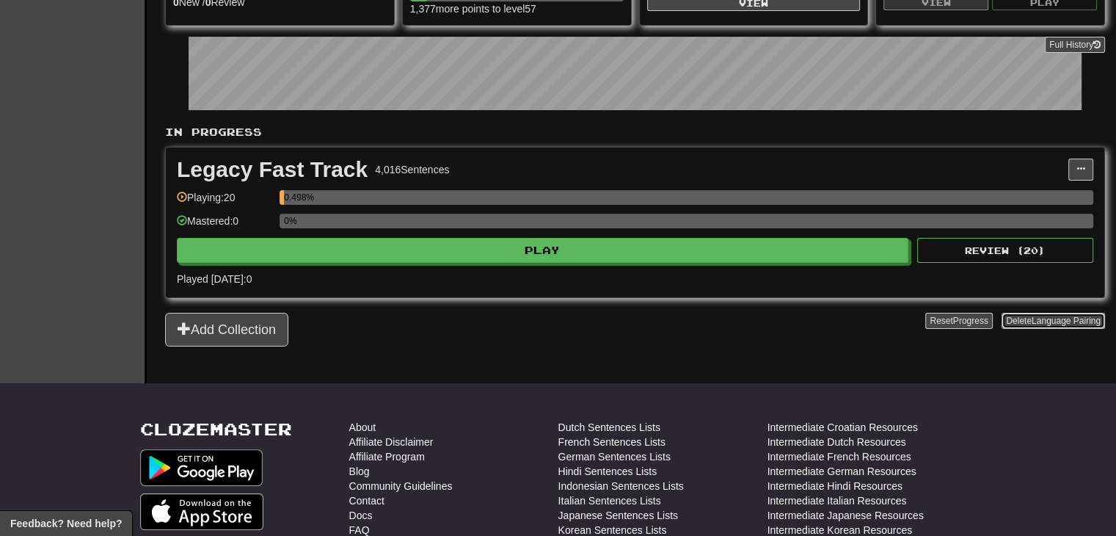
click at [1086, 316] on span "Language Pairing" at bounding box center [1066, 321] width 69 height 10
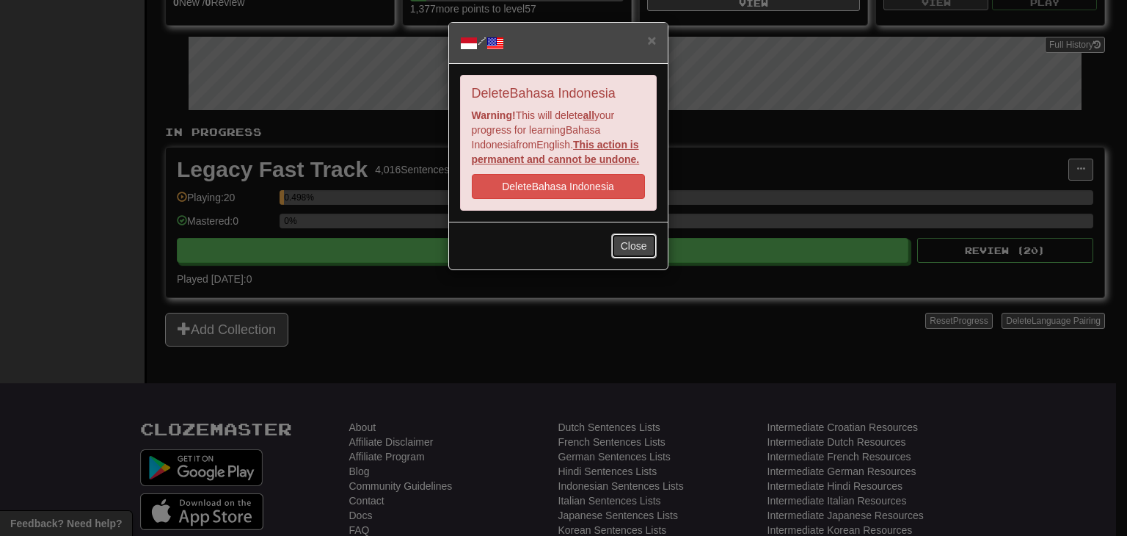
click at [638, 254] on button "Close" at bounding box center [634, 245] width 46 height 25
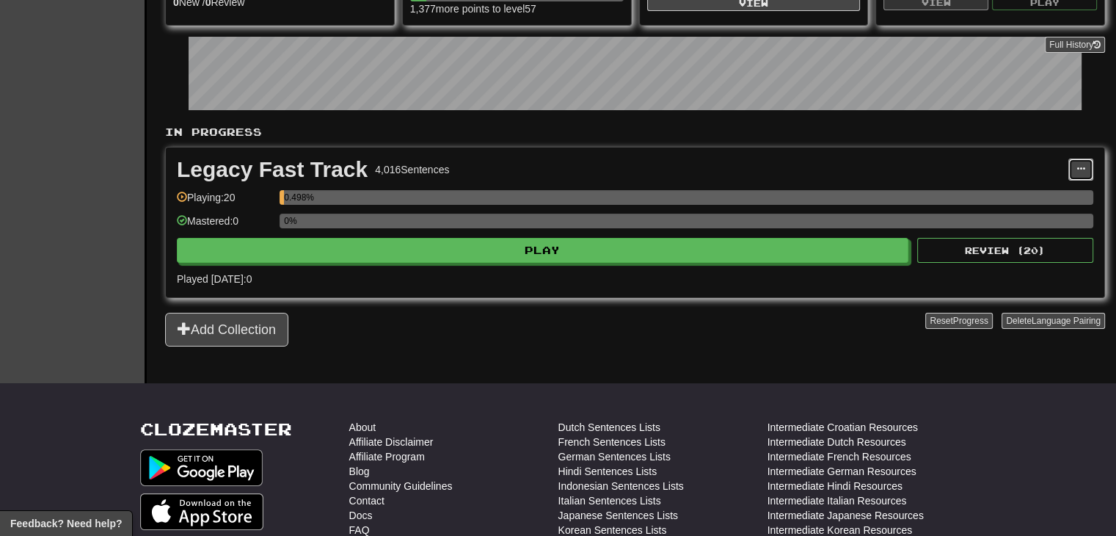
click at [1083, 164] on span at bounding box center [1081, 168] width 9 height 9
click at [1045, 190] on span "Manage Sentences" at bounding box center [1019, 196] width 89 height 12
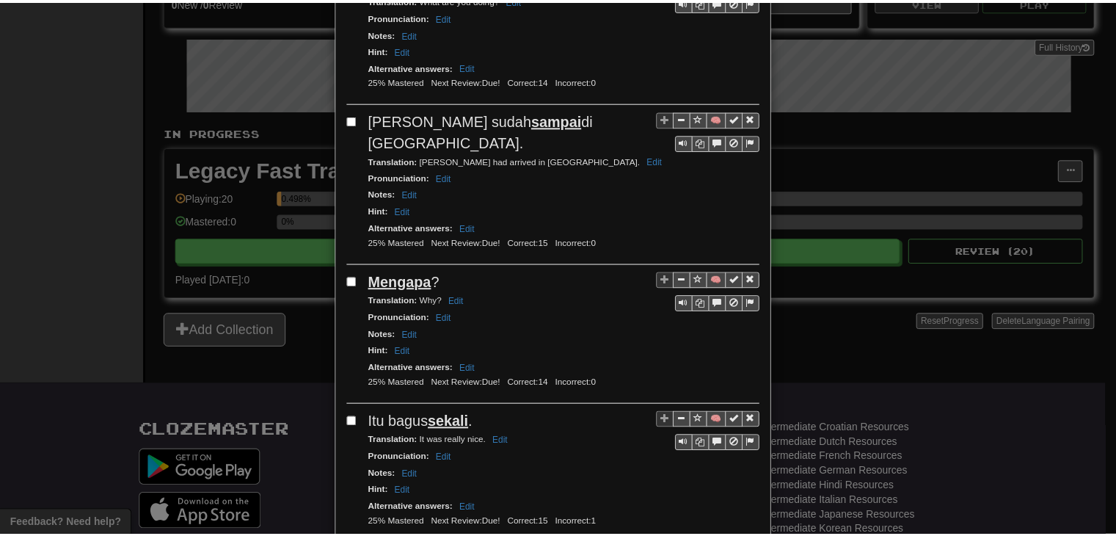
scroll to position [2577, 0]
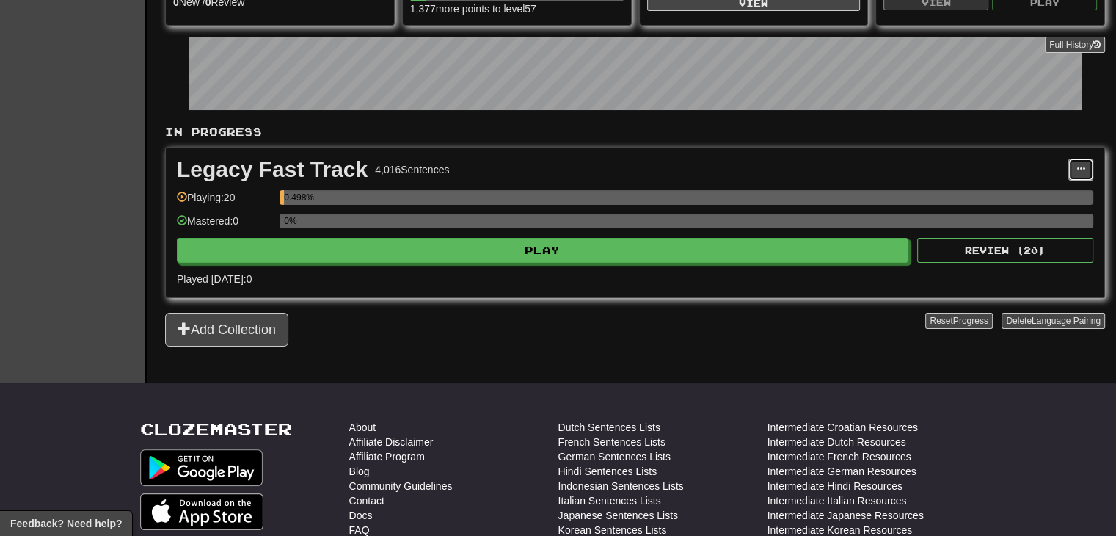
click at [1080, 169] on span at bounding box center [1081, 168] width 9 height 9
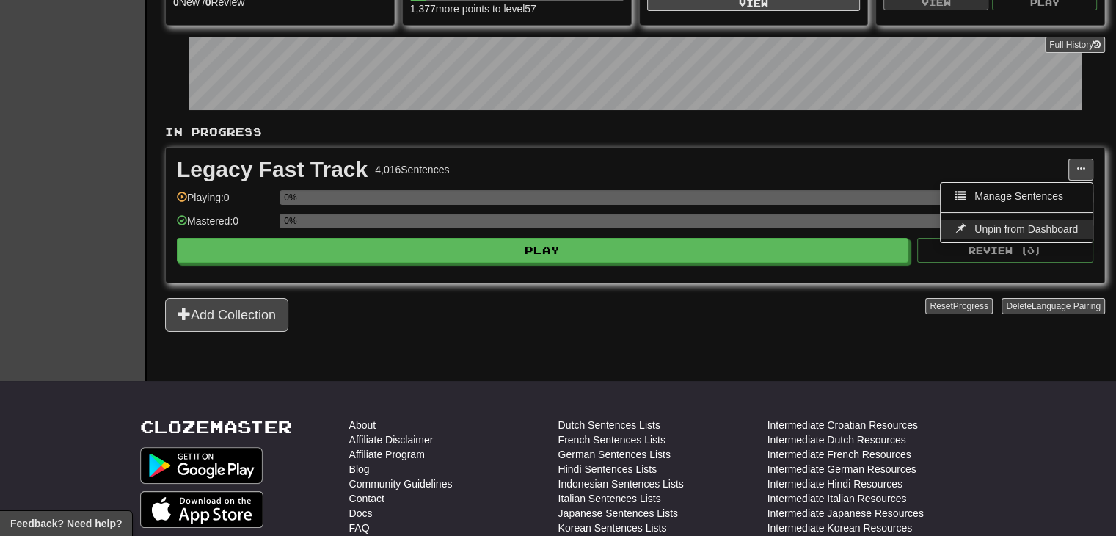
click at [1036, 225] on span "Unpin from Dashboard" at bounding box center [1026, 229] width 103 height 12
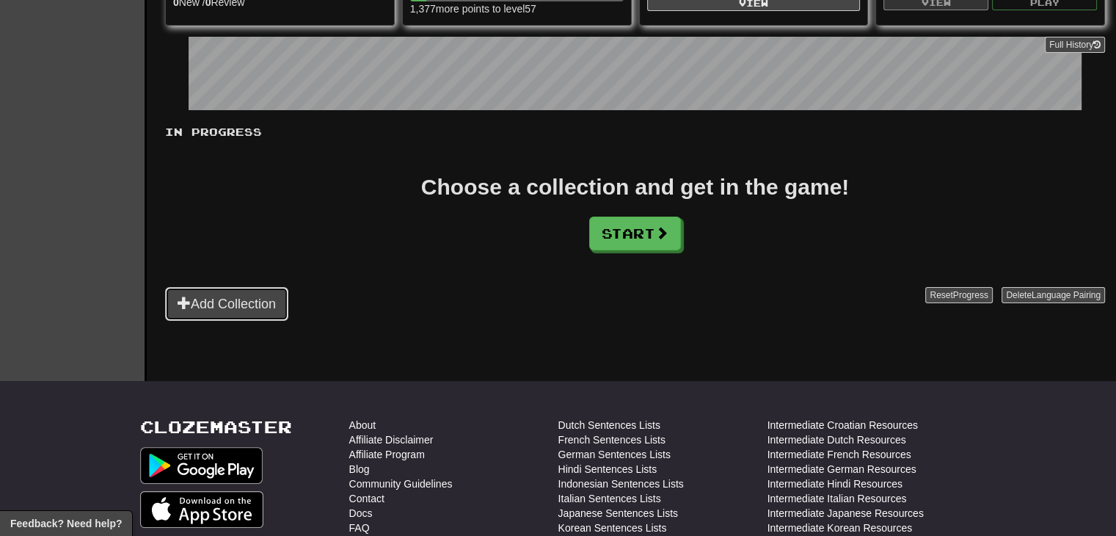
click at [269, 291] on button "Add Collection" at bounding box center [226, 304] width 123 height 34
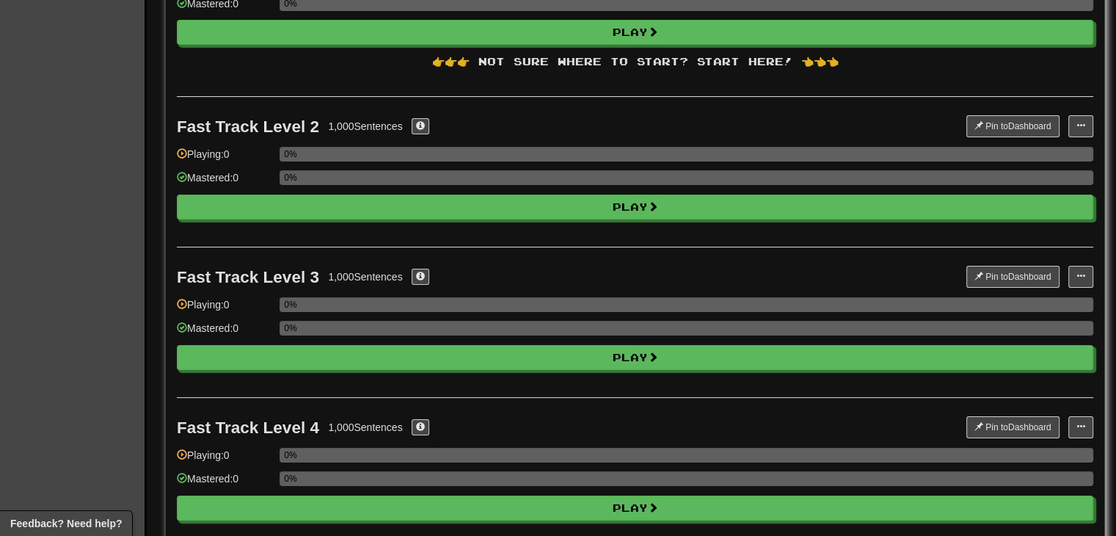
scroll to position [0, 0]
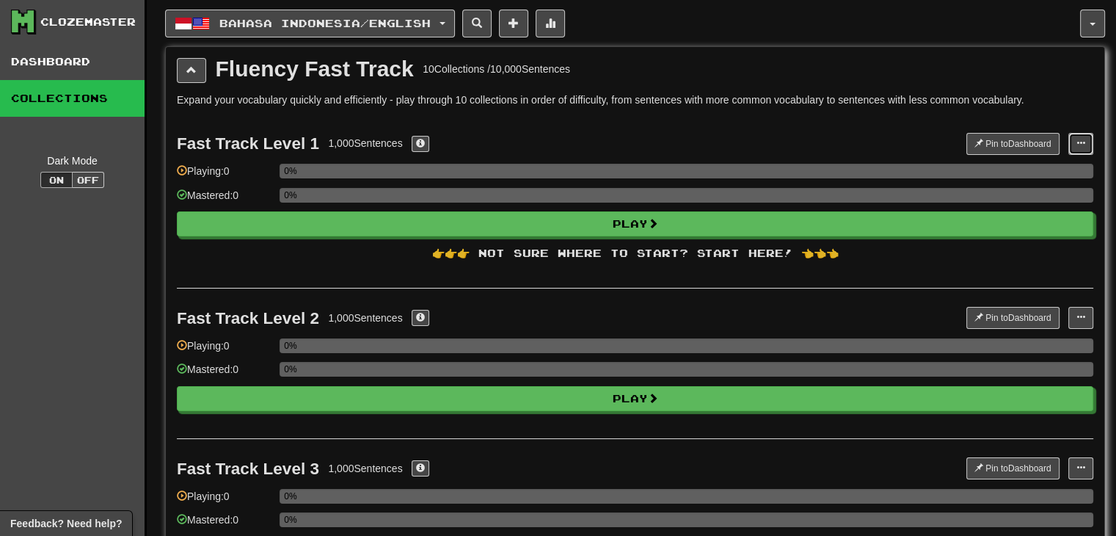
click at [1082, 143] on span at bounding box center [1081, 143] width 9 height 9
drag, startPoint x: 924, startPoint y: 112, endPoint x: 965, endPoint y: 121, distance: 42.0
click at [1010, 140] on button "Pin to Dashboard" at bounding box center [1013, 144] width 93 height 22
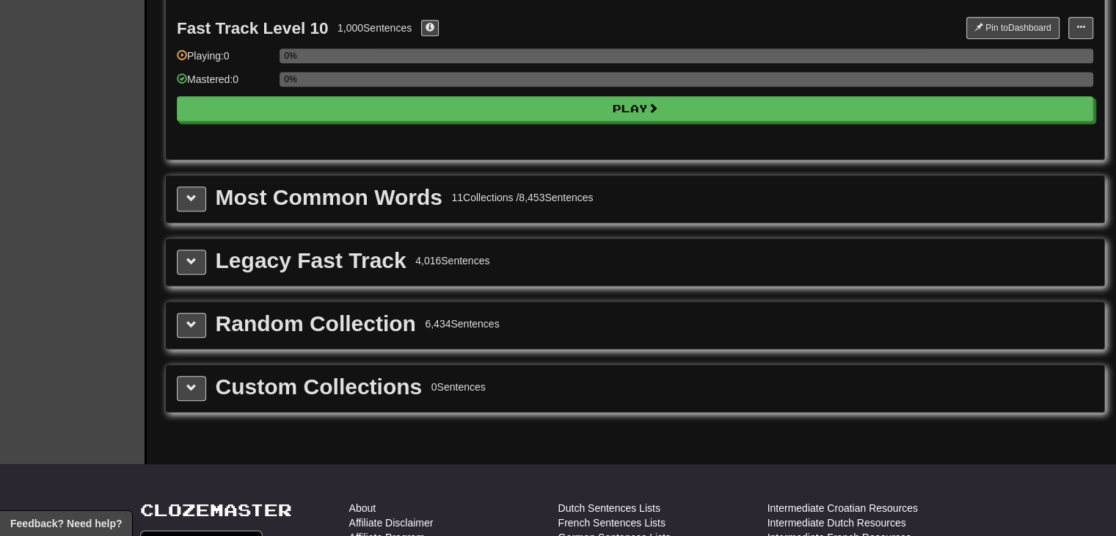
scroll to position [1488, 0]
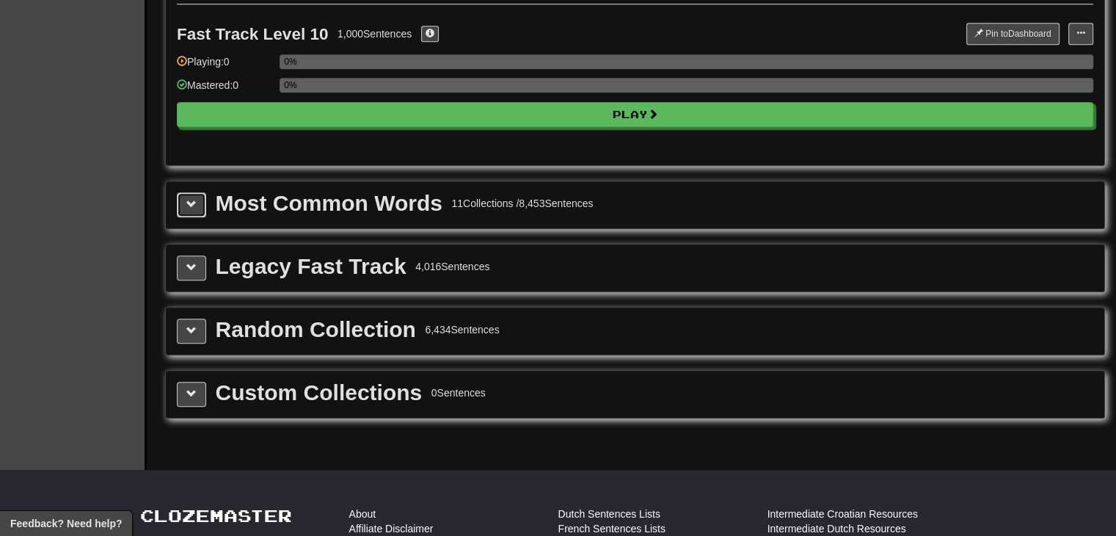
click at [198, 195] on button at bounding box center [191, 204] width 29 height 25
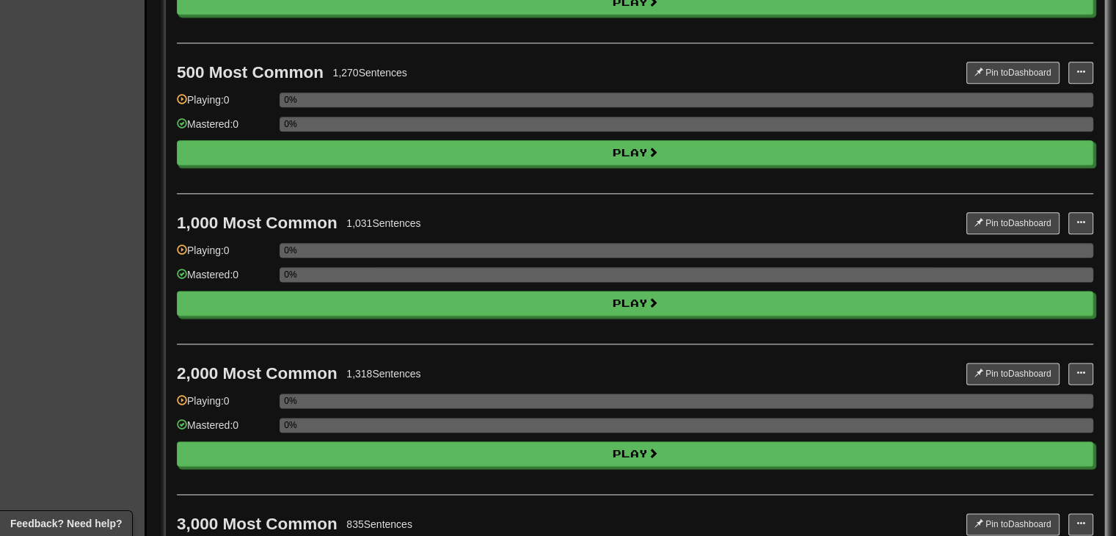
scroll to position [1859, 0]
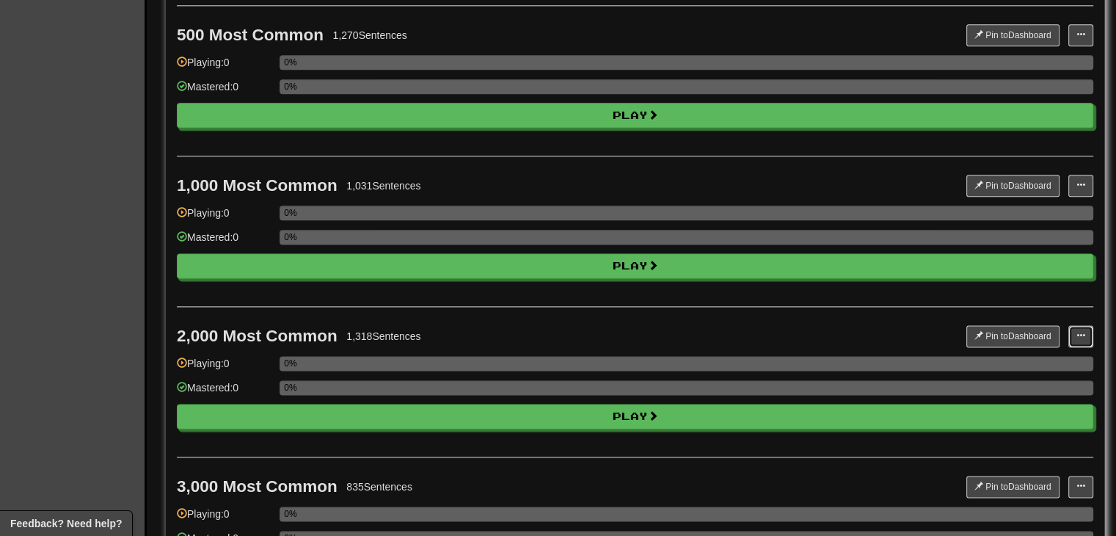
click at [1083, 331] on span at bounding box center [1081, 335] width 9 height 9
click at [1019, 327] on button "Pin to Dashboard" at bounding box center [1013, 336] width 93 height 22
